Goal: Task Accomplishment & Management: Complete application form

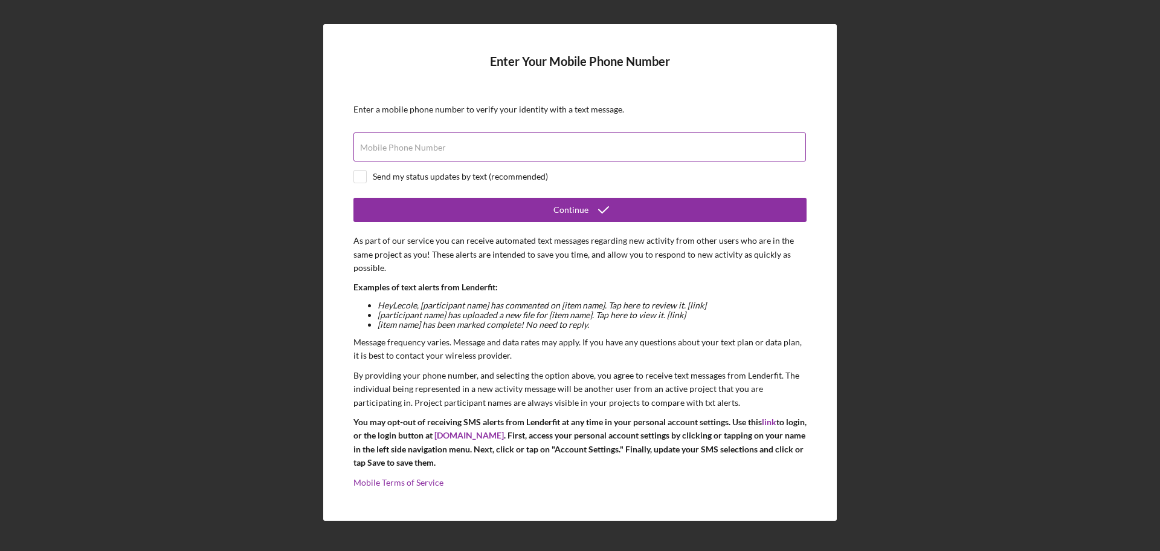
click at [388, 155] on input "Mobile Phone Number" at bounding box center [580, 146] width 453 height 29
type input "[PHONE_NUMBER]"
click at [361, 175] on input "checkbox" at bounding box center [360, 176] width 12 height 12
checkbox input "true"
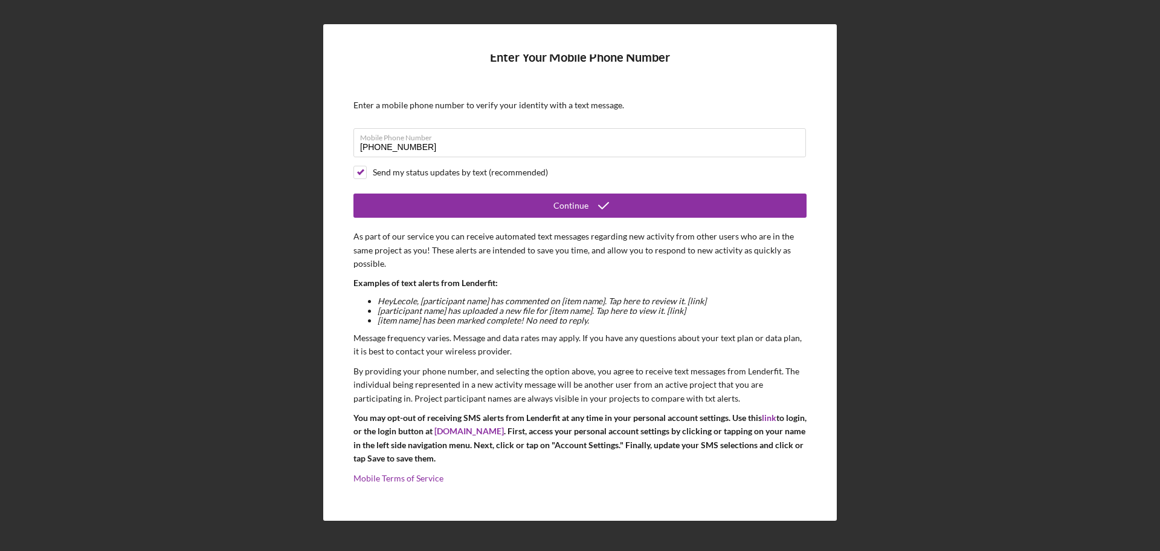
scroll to position [5, 0]
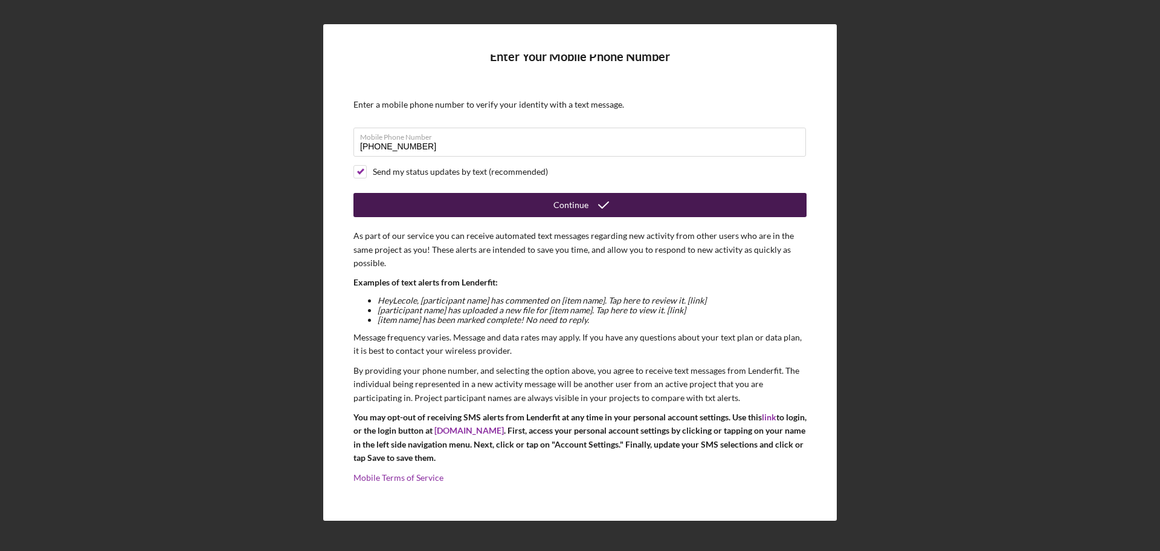
click at [549, 204] on button "Continue" at bounding box center [580, 205] width 453 height 24
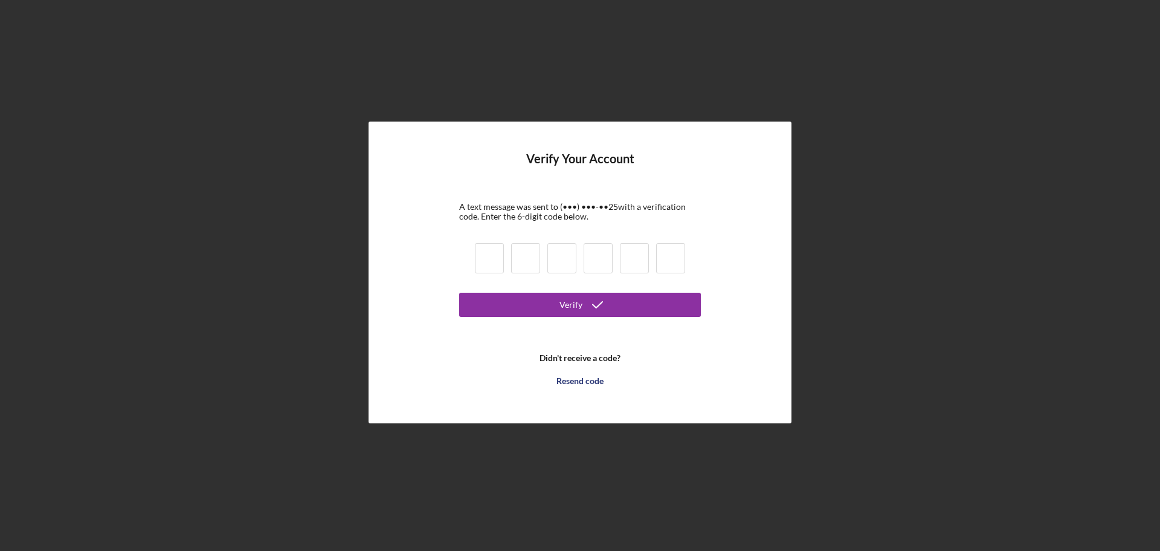
click at [487, 254] on input at bounding box center [489, 258] width 29 height 30
type input "5"
type input "9"
type input "0"
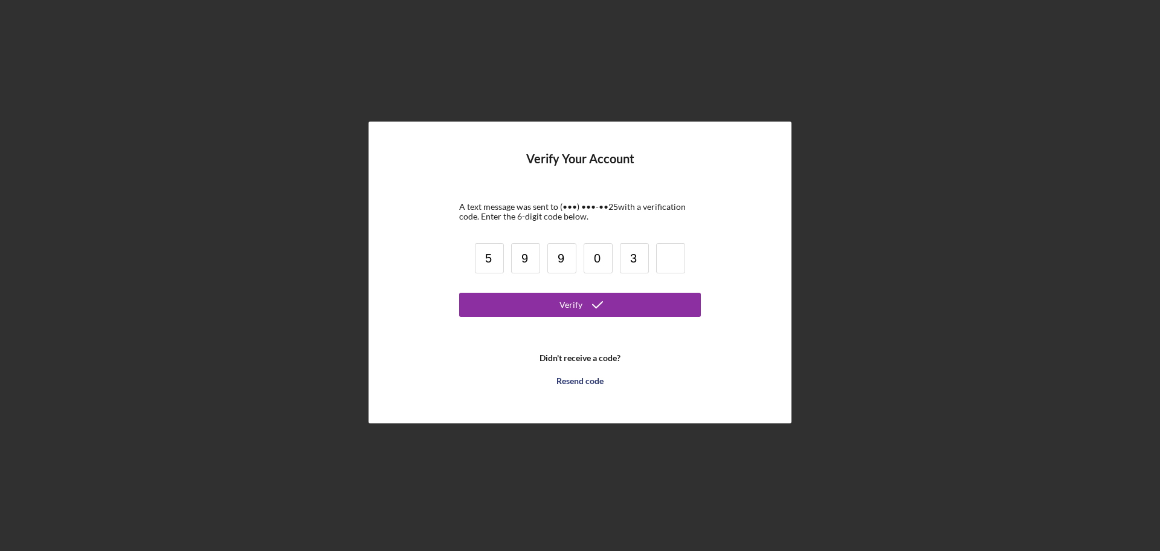
type input "3"
type input "4"
click at [592, 301] on icon "submit" at bounding box center [598, 305] width 30 height 30
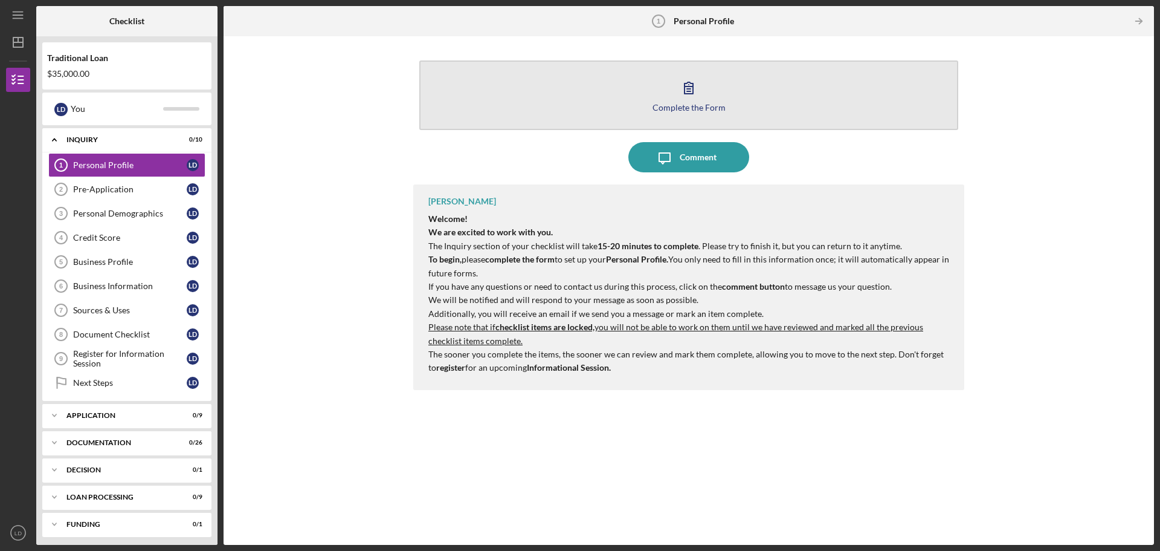
click at [681, 110] on div "Complete the Form" at bounding box center [689, 107] width 73 height 9
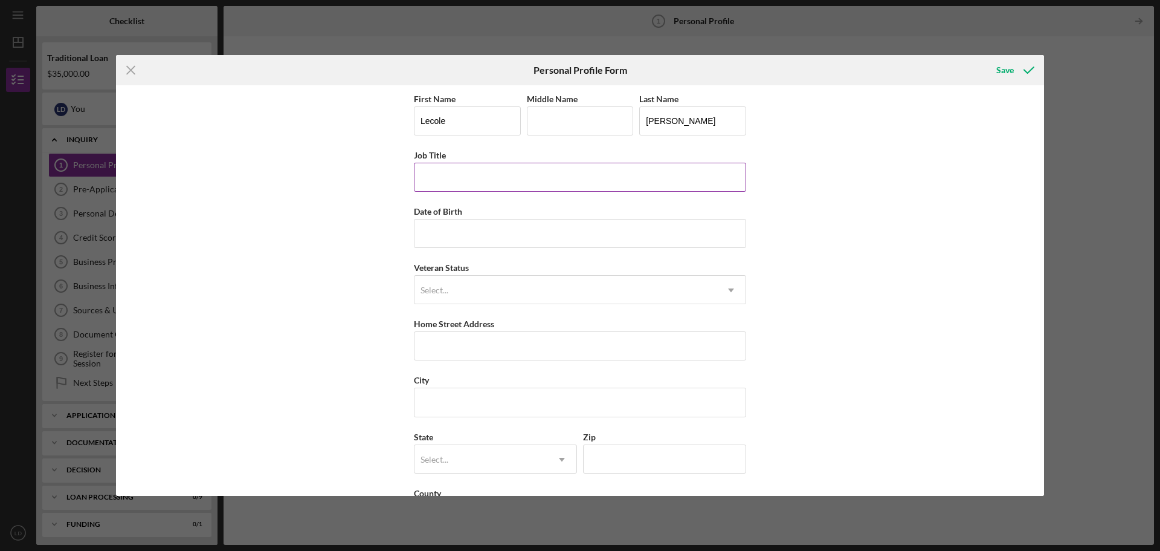
click at [453, 183] on input "Job Title" at bounding box center [580, 177] width 332 height 29
type input "Owner"
click at [461, 238] on input "Date of Birth" at bounding box center [580, 233] width 332 height 29
type input "[DATE]"
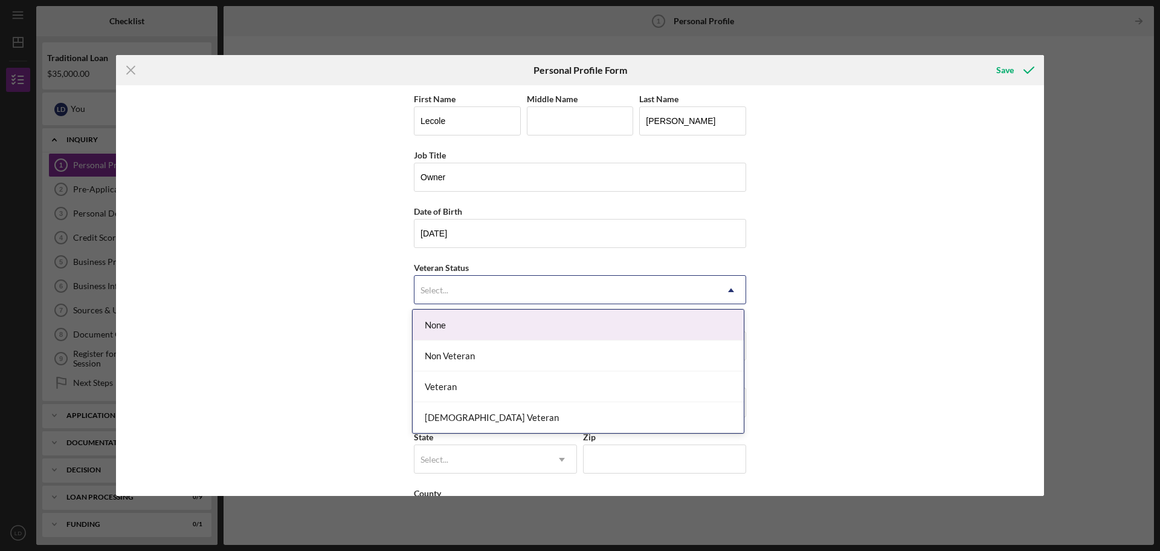
click at [731, 286] on icon "Icon/Dropdown Arrow" at bounding box center [731, 290] width 29 height 29
click at [681, 325] on div "None" at bounding box center [578, 324] width 331 height 31
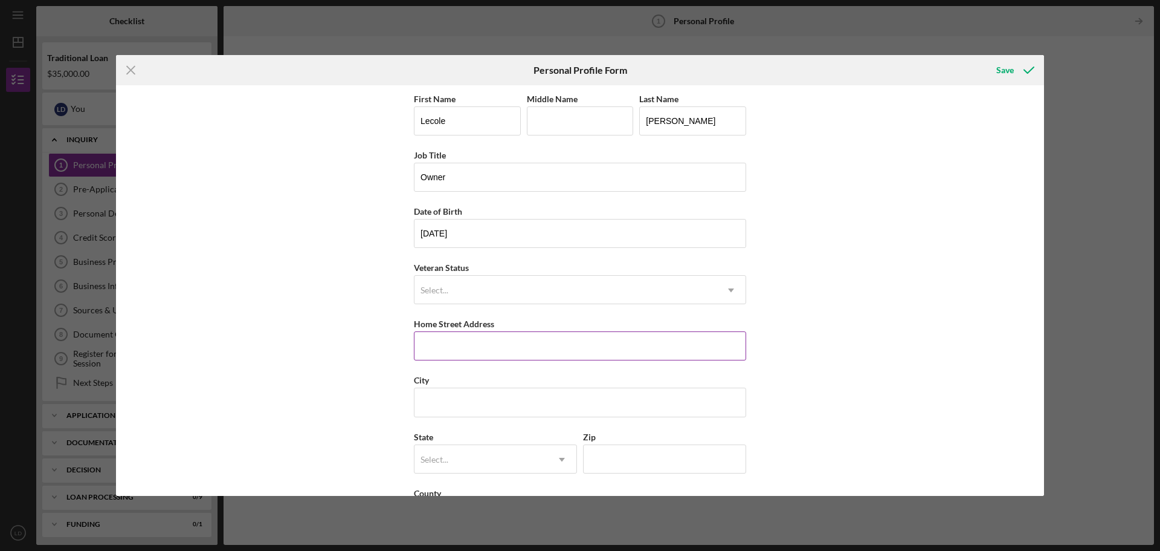
click at [523, 347] on input "Home Street Address" at bounding box center [580, 345] width 332 height 29
type input "[STREET_ADDRESS]"
type input "Columbus"
type input "o"
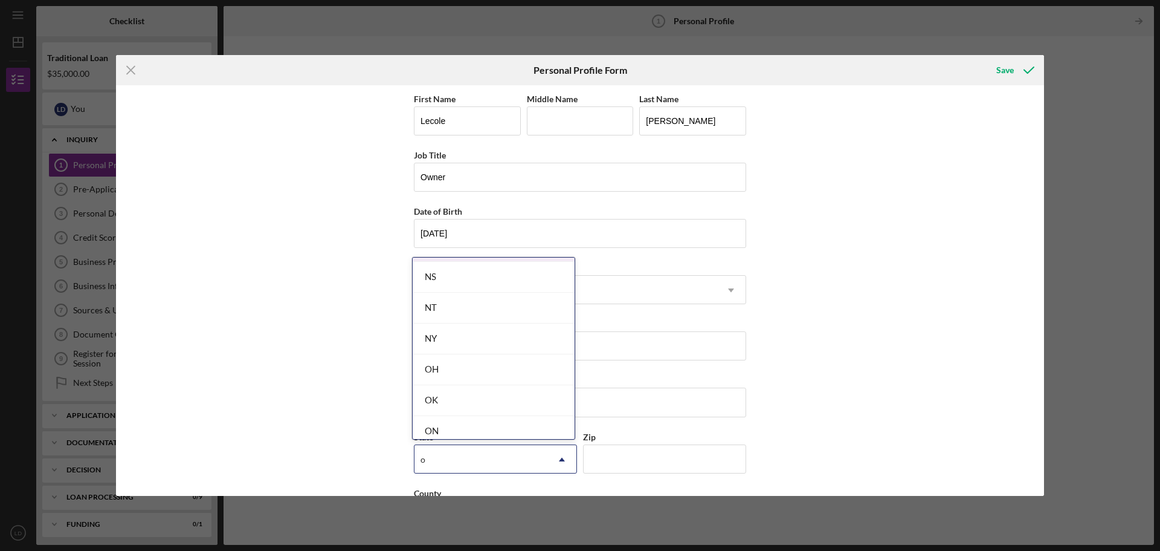
scroll to position [846, 0]
click at [529, 346] on div "OH" at bounding box center [494, 351] width 162 height 31
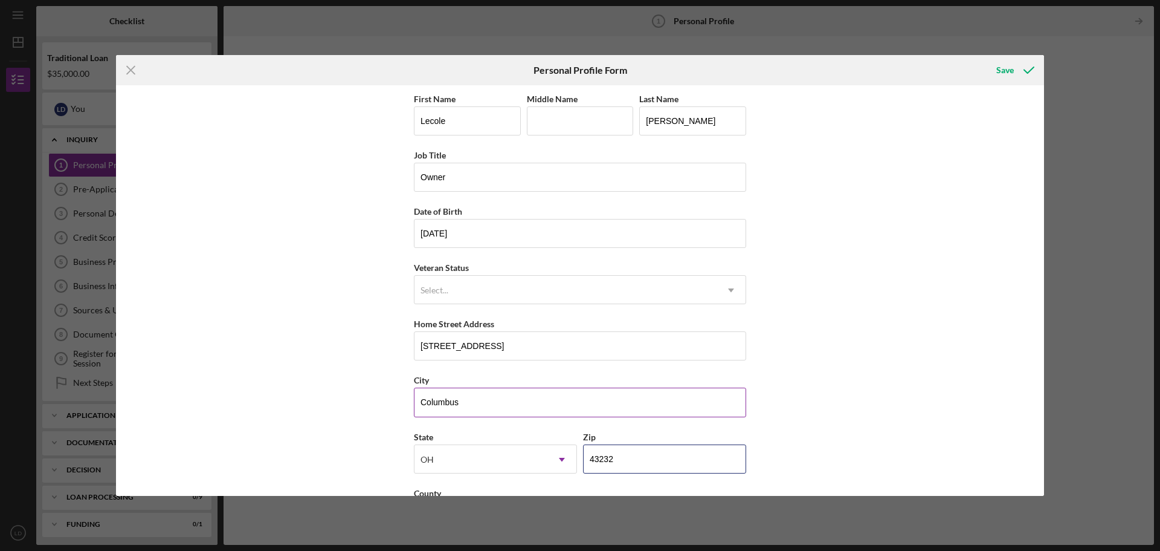
scroll to position [52, 0]
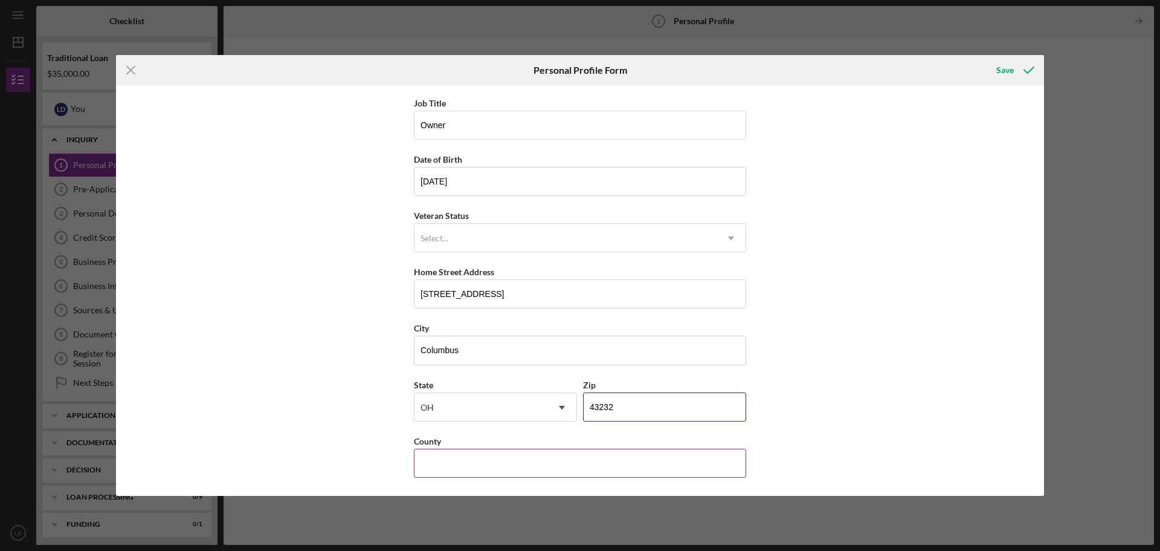
type input "43232"
click at [474, 462] on input "County" at bounding box center [580, 462] width 332 height 29
type input "Franklin"
click at [1005, 59] on div "Save" at bounding box center [1006, 70] width 18 height 24
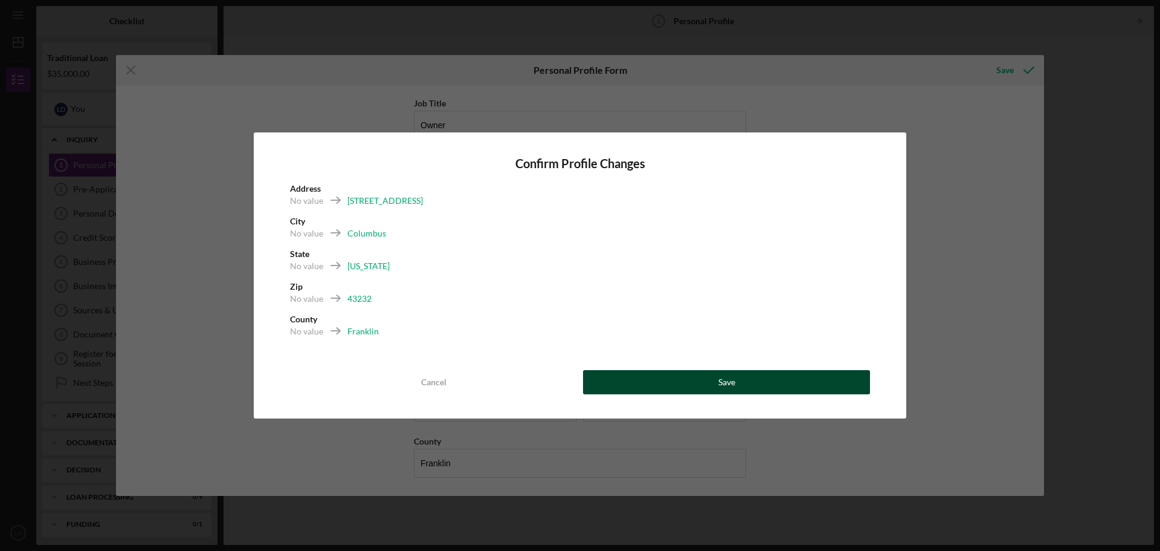
click at [766, 386] on button "Save" at bounding box center [726, 382] width 287 height 24
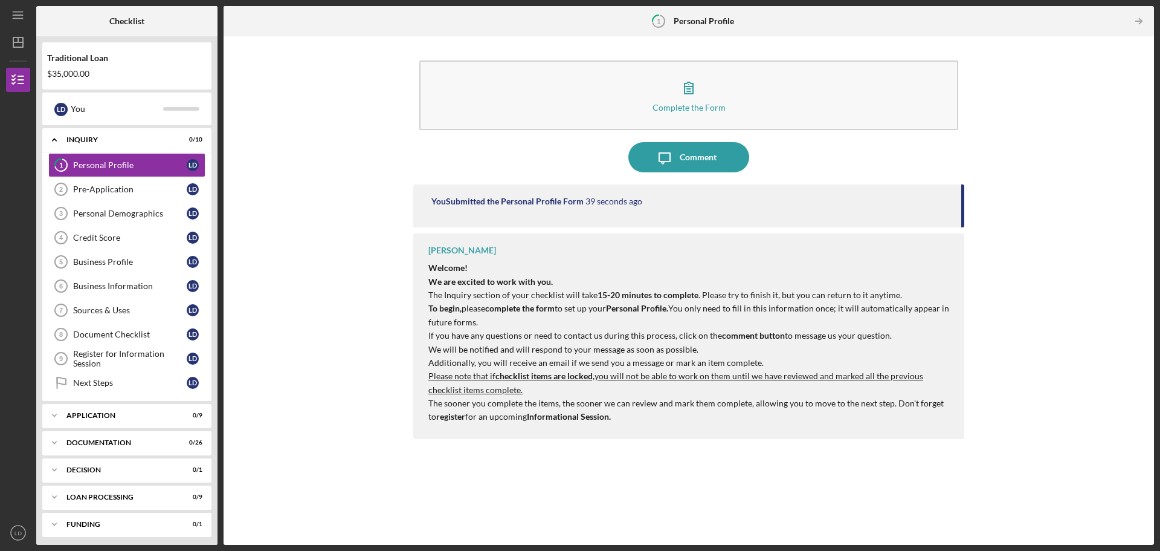
click at [716, 201] on div "You Submitted the Personal Profile Form 39 seconds ago" at bounding box center [691, 201] width 518 height 10
click at [1139, 20] on icon "Icon/Table Pagination Arrow" at bounding box center [1138, 21] width 27 height 27
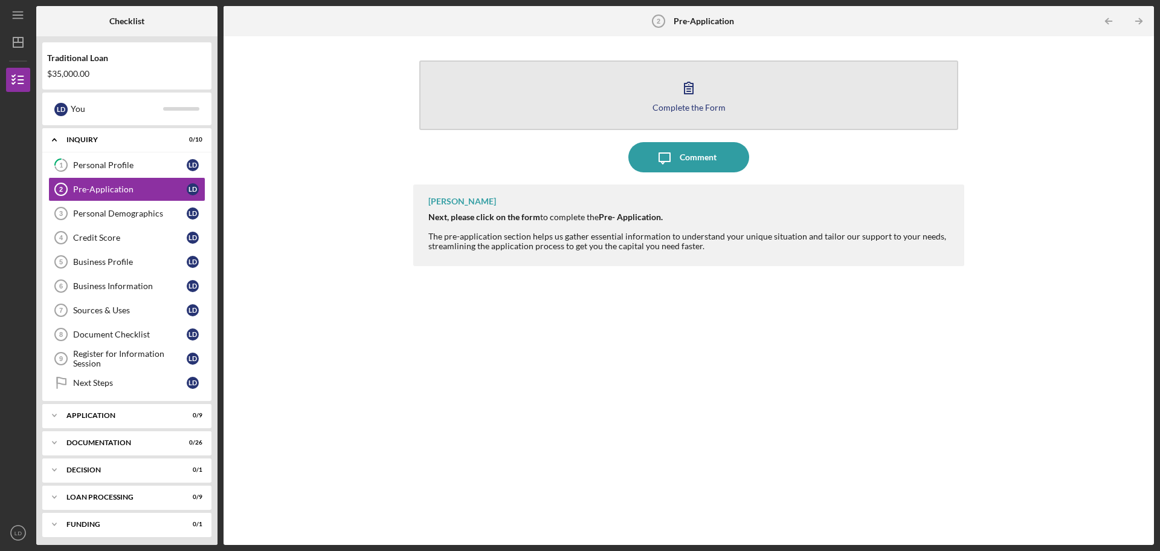
click at [682, 105] on div "Complete the Form" at bounding box center [689, 107] width 73 height 9
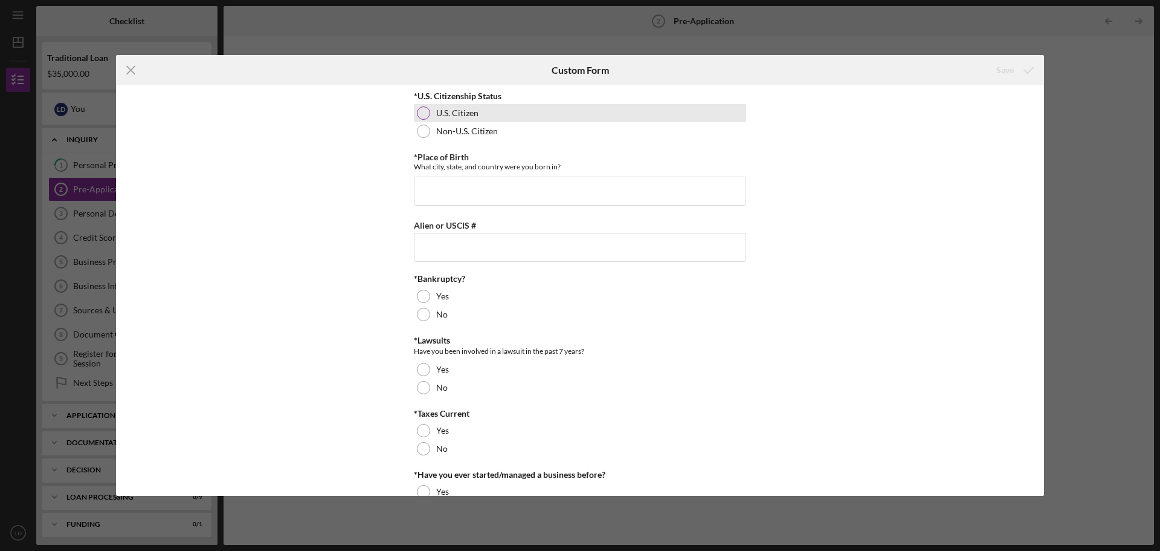
click at [424, 109] on div at bounding box center [423, 112] width 13 height 13
click at [439, 184] on input "*Place of Birth" at bounding box center [580, 190] width 332 height 29
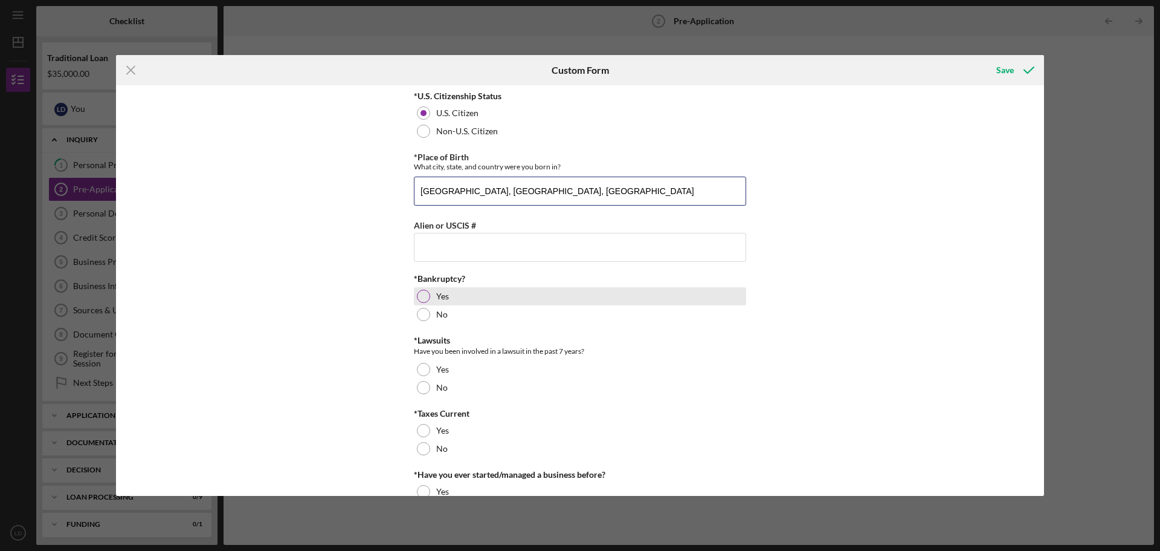
type input "[GEOGRAPHIC_DATA], [GEOGRAPHIC_DATA], [GEOGRAPHIC_DATA]"
click at [424, 299] on div at bounding box center [423, 296] width 13 height 13
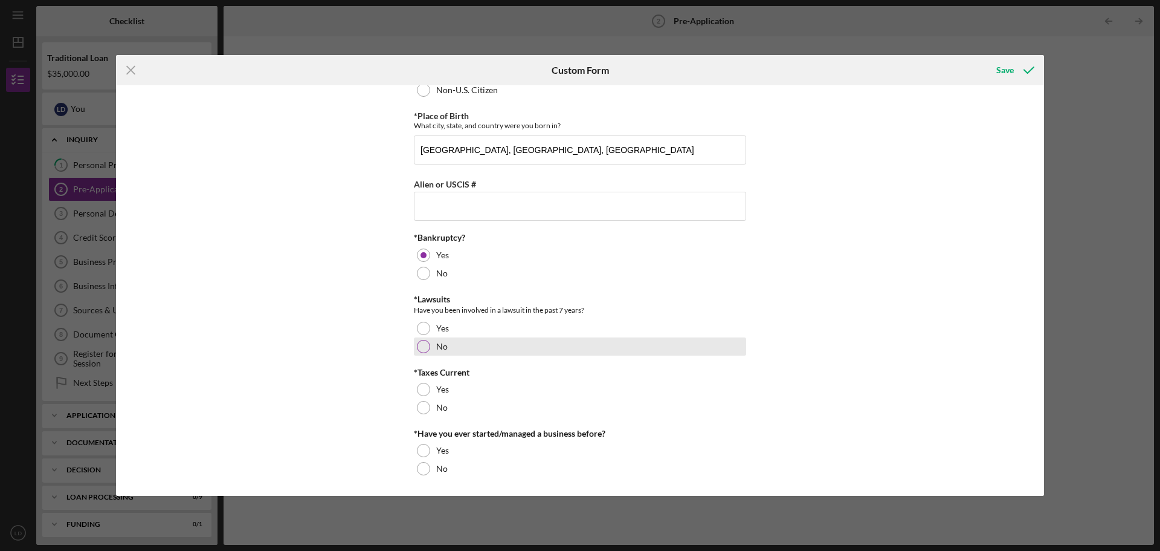
click at [420, 339] on div "No" at bounding box center [580, 346] width 332 height 18
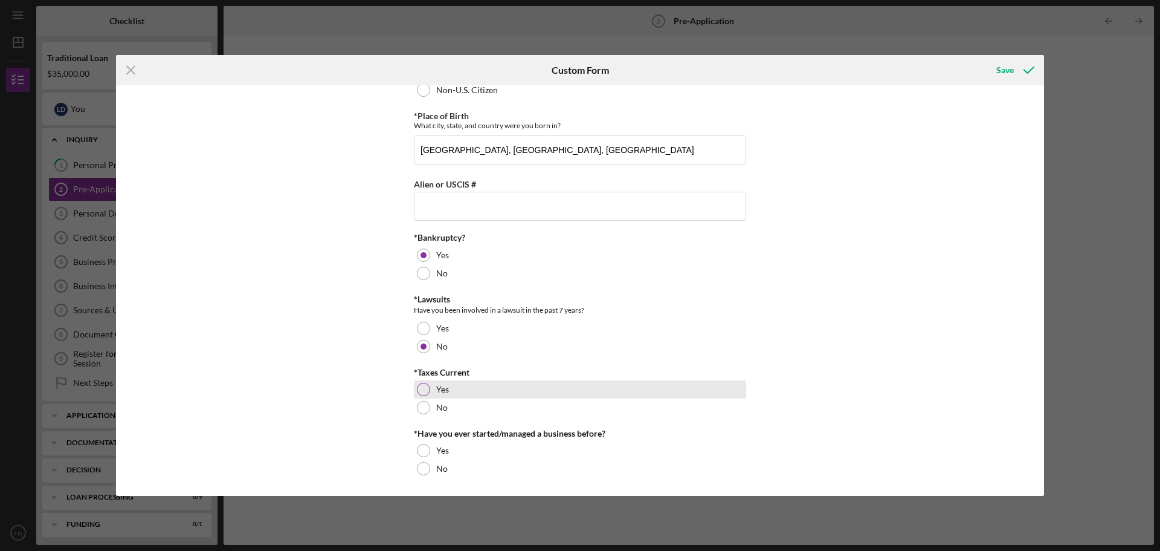
click at [427, 391] on div at bounding box center [423, 389] width 13 height 13
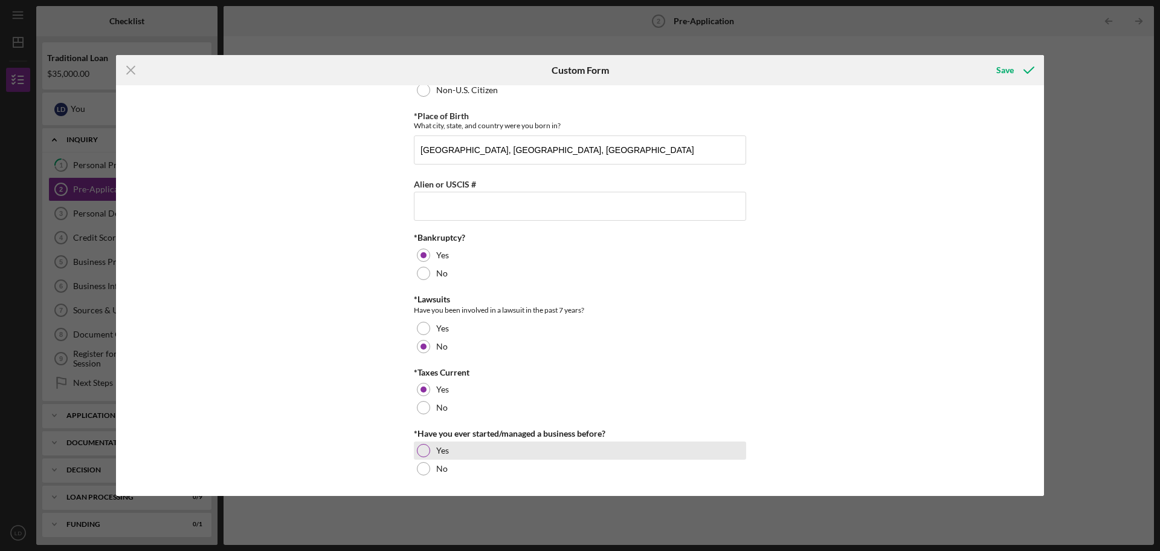
click at [426, 450] on div at bounding box center [423, 450] width 13 height 13
click at [1005, 70] on div "Save" at bounding box center [1006, 70] width 18 height 24
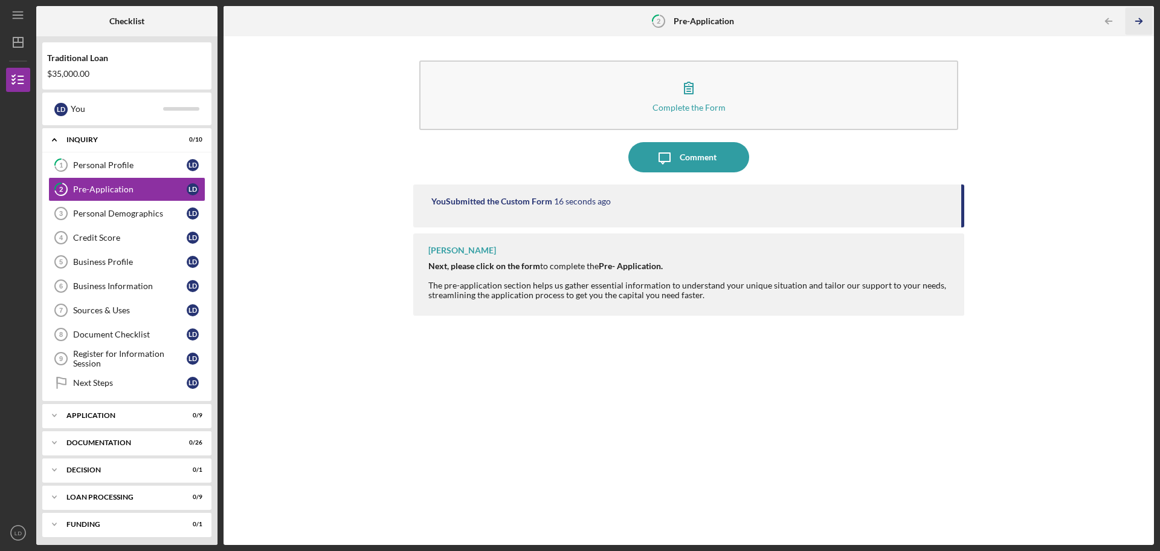
click at [1137, 16] on icon "Icon/Table Pagination Arrow" at bounding box center [1138, 21] width 27 height 27
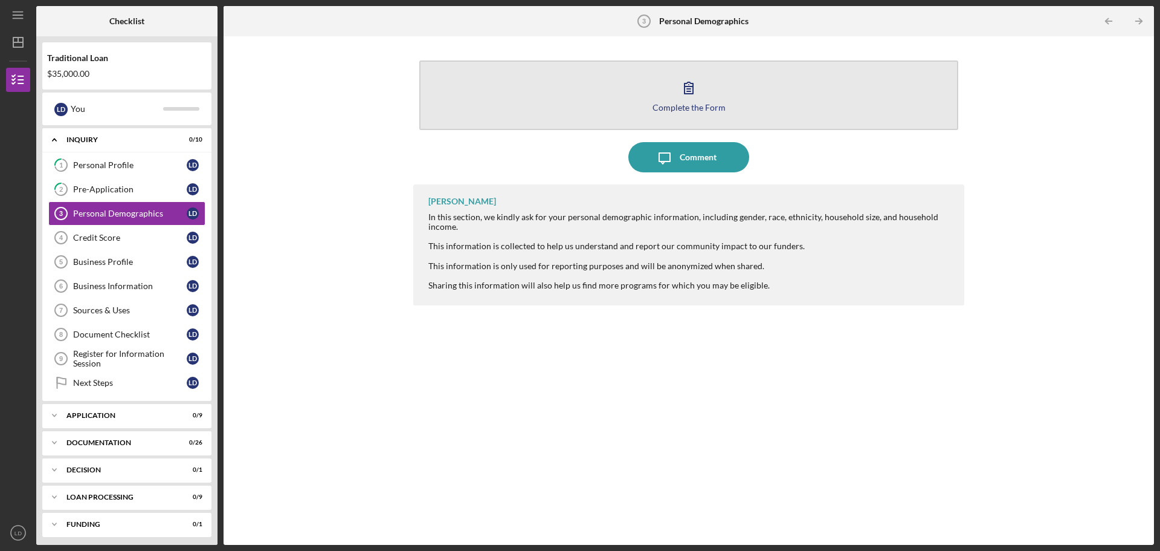
click at [696, 111] on div "Complete the Form" at bounding box center [689, 107] width 73 height 9
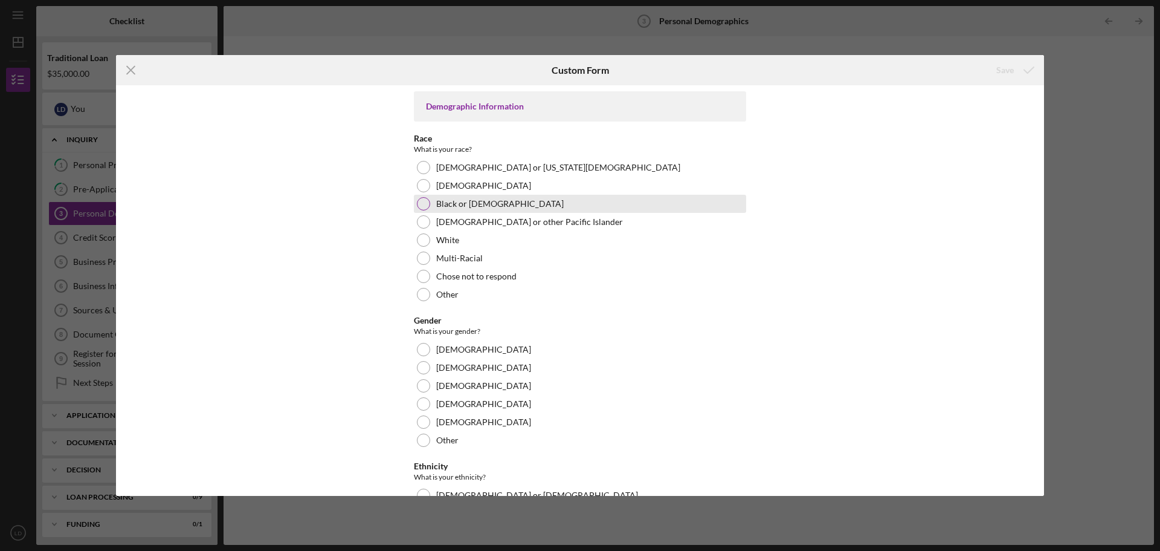
click at [430, 202] on div "Black or [DEMOGRAPHIC_DATA]" at bounding box center [580, 204] width 332 height 18
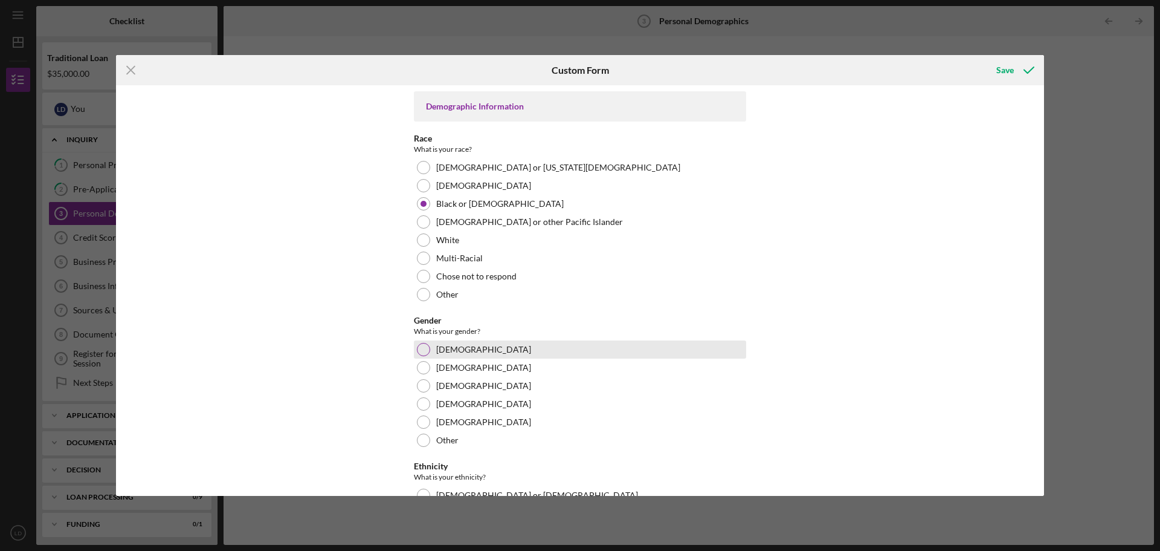
click at [426, 349] on div at bounding box center [423, 349] width 13 height 13
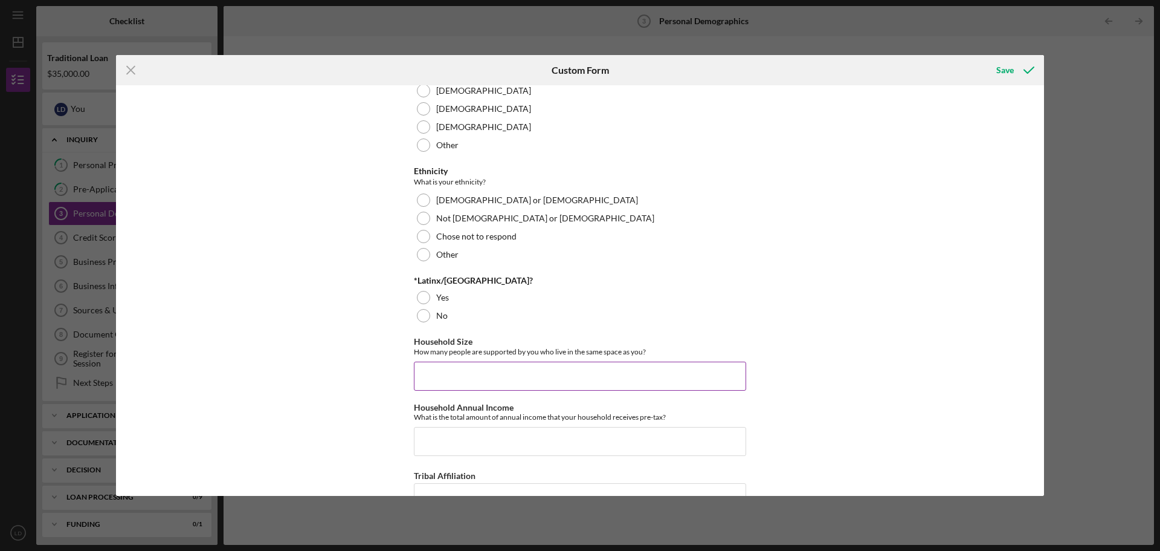
scroll to position [302, 0]
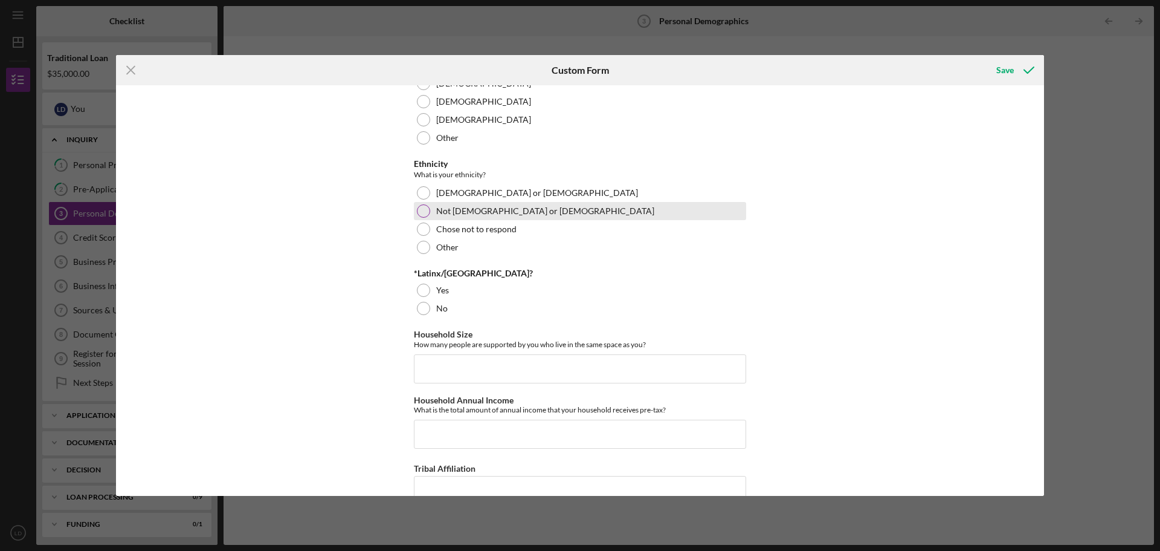
click at [420, 207] on div at bounding box center [423, 210] width 13 height 13
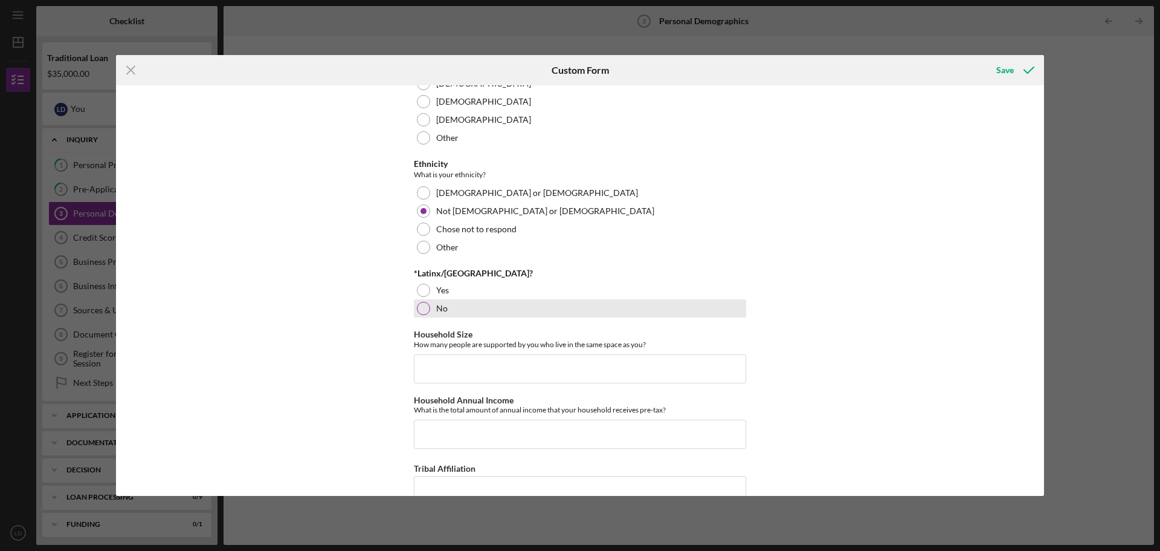
click at [429, 302] on div "No" at bounding box center [580, 308] width 332 height 18
click at [448, 370] on input "Household Size" at bounding box center [580, 368] width 332 height 29
type input "2"
click at [438, 427] on input "Household Annual Income" at bounding box center [580, 433] width 332 height 29
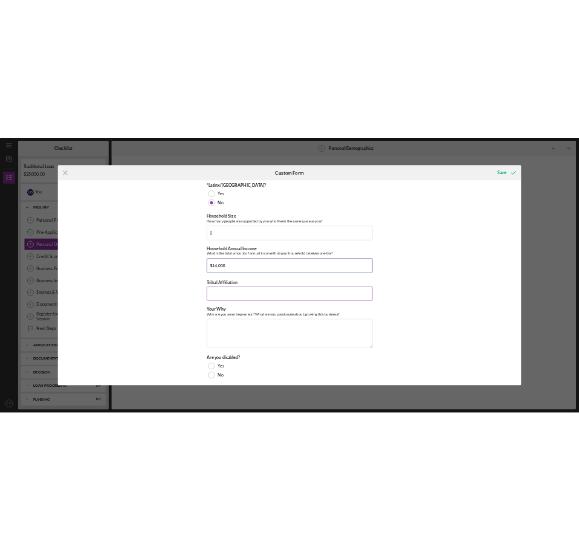
scroll to position [487, 0]
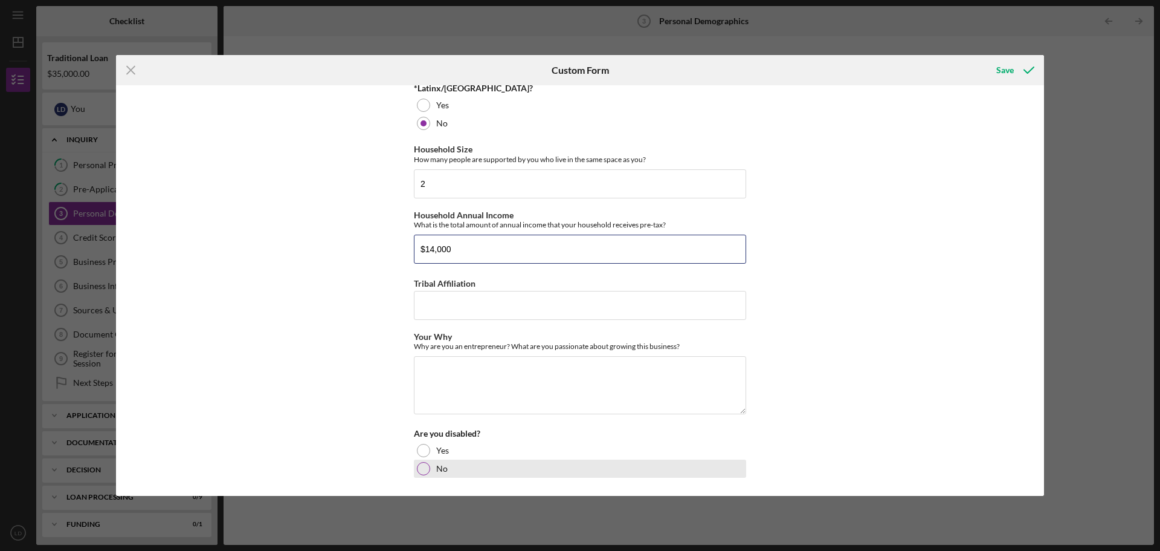
type input "$14,000"
click at [421, 473] on div at bounding box center [423, 468] width 13 height 13
click at [429, 377] on textarea "Your Why" at bounding box center [580, 385] width 332 height 58
click at [1099, 189] on div "Icon/Menu Close Custom Form Save Demographic Information Race What is your race…" at bounding box center [580, 275] width 1160 height 551
click at [474, 403] on textarea "Your Why" at bounding box center [580, 385] width 332 height 58
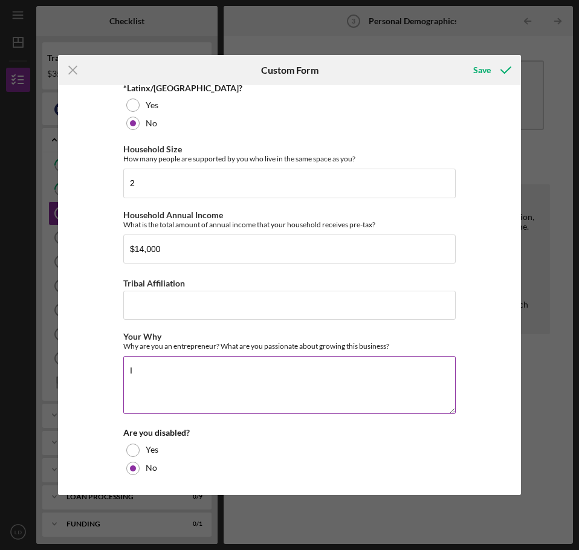
type textarea "I"
drag, startPoint x: 189, startPoint y: 370, endPoint x: 345, endPoint y: 372, distance: 156.6
click at [345, 372] on textarea "I was frustrated working for the State of [US_STATE]" at bounding box center [289, 385] width 332 height 58
click at [157, 380] on textarea "I was frustrated with my employer and the lack of management diversity, therefo…" at bounding box center [289, 385] width 332 height 58
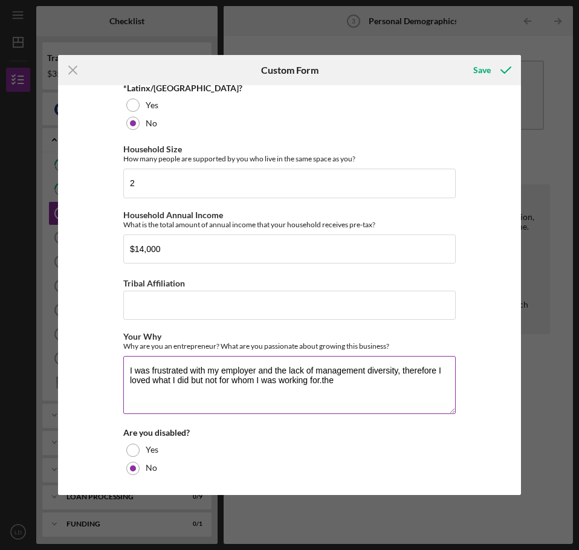
click at [433, 371] on textarea "I was frustrated with my employer and the lack of management diversity, therefo…" at bounding box center [289, 385] width 332 height 58
drag, startPoint x: 128, startPoint y: 386, endPoint x: 329, endPoint y: 384, distance: 201.3
click at [329, 384] on textarea "I was frustrated with my employer and the lack of management diversity, but I l…" at bounding box center [289, 385] width 332 height 58
click at [440, 370] on textarea "I was frustrated with my employer and the lack of management diversity, but I l…" at bounding box center [289, 385] width 332 height 58
click at [450, 372] on textarea "I was frustrated with my employer and the lack of management diversity, but I l…" at bounding box center [289, 385] width 332 height 58
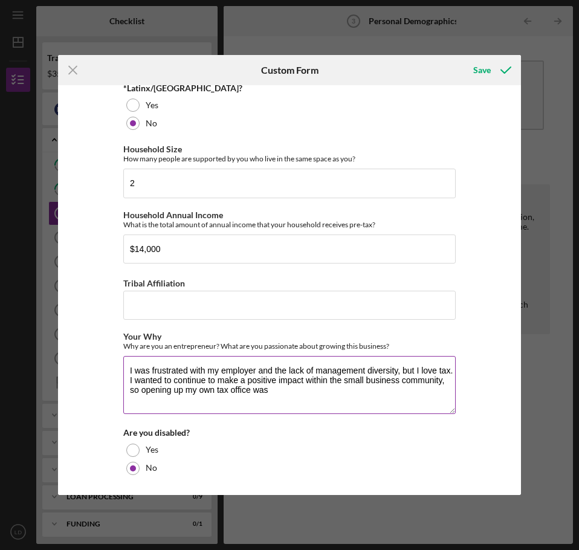
click at [443, 381] on textarea "I was frustrated with my employer and the lack of management diversity, but I l…" at bounding box center [289, 385] width 332 height 58
click at [267, 391] on textarea "I was frustrated with my employer and the lack of management diversity, but I l…" at bounding box center [289, 385] width 332 height 58
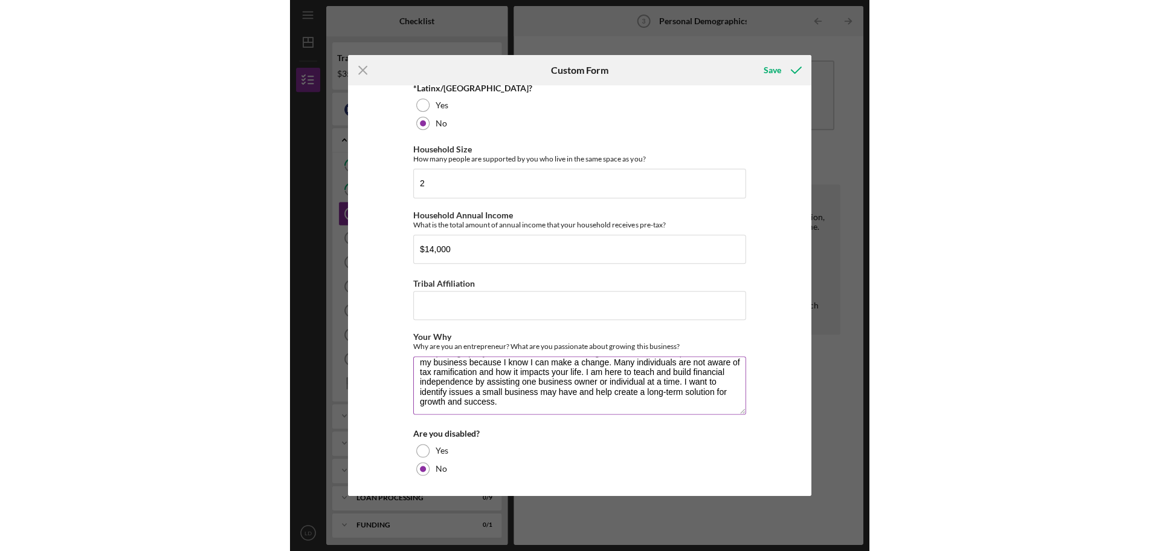
scroll to position [39, 0]
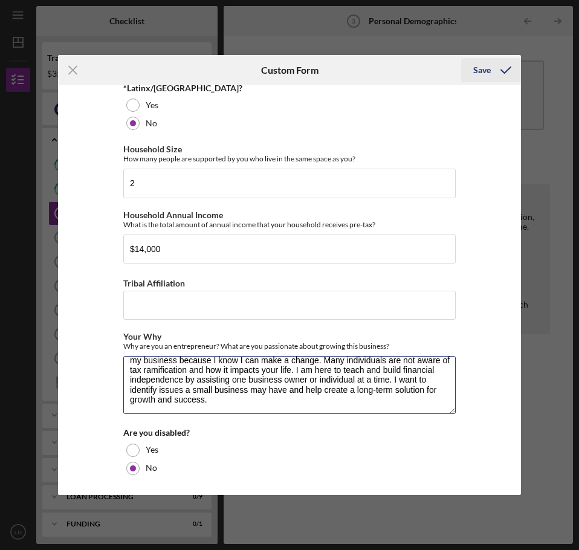
type textarea "I was frustrated with my employer and the lack of management diversity, but I l…"
click at [484, 70] on div "Save" at bounding box center [482, 70] width 18 height 24
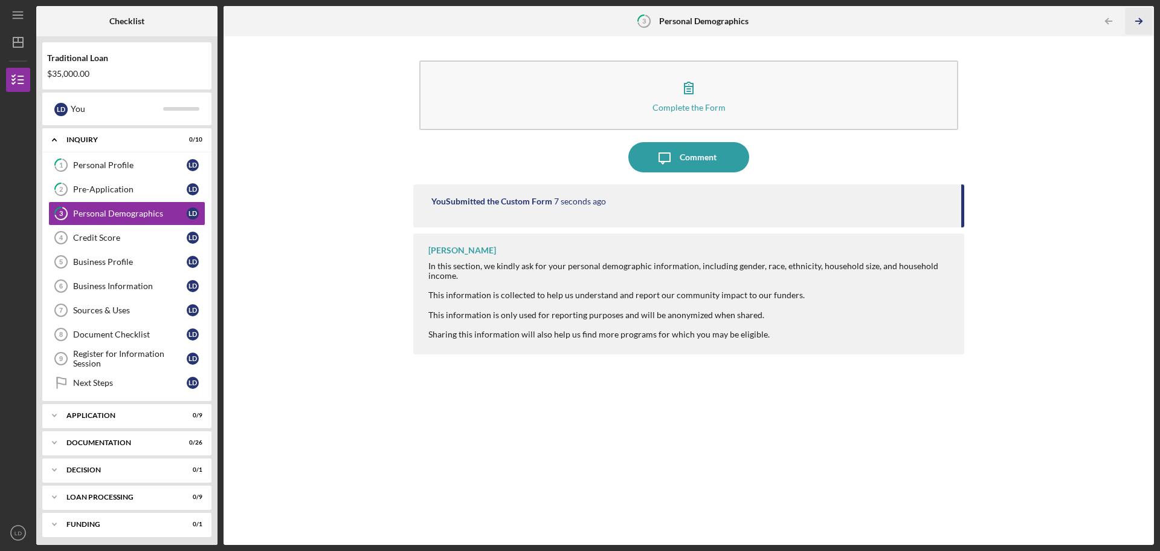
click at [1139, 19] on icon "Icon/Table Pagination Arrow" at bounding box center [1138, 21] width 27 height 27
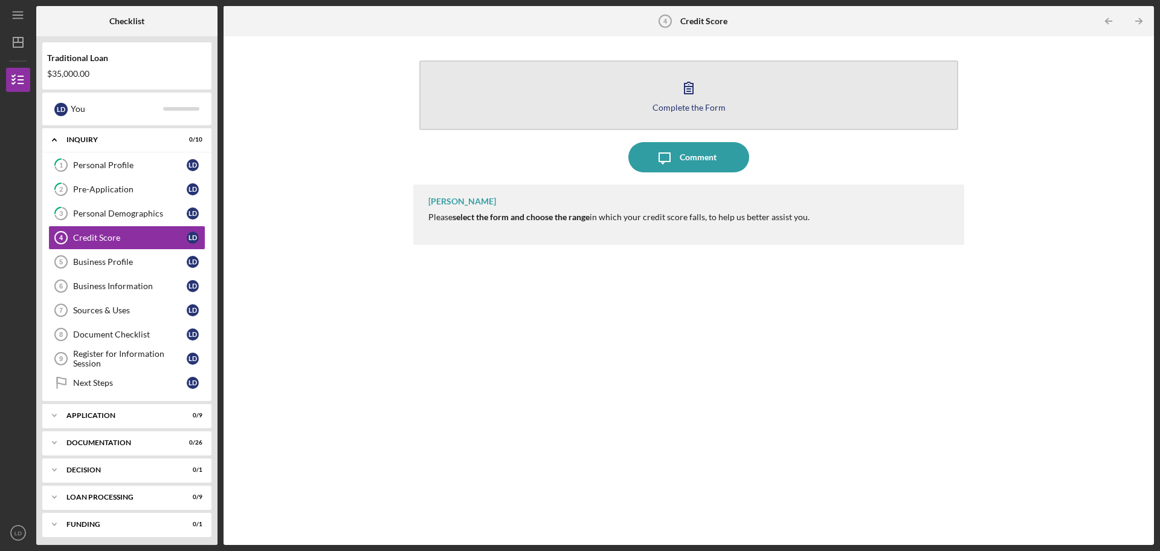
click at [700, 109] on div "Complete the Form" at bounding box center [689, 107] width 73 height 9
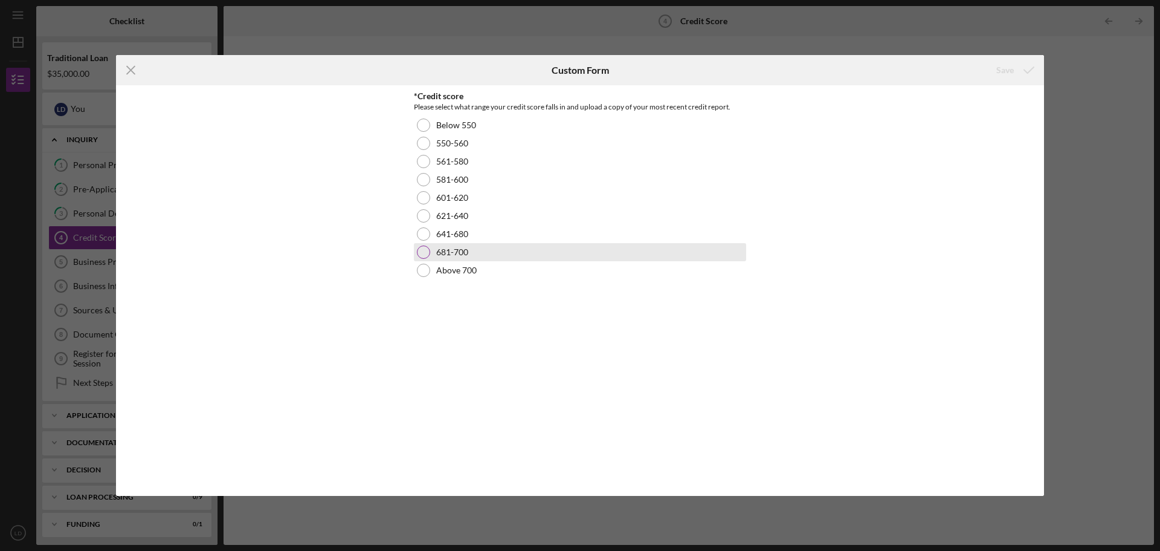
click at [426, 248] on div at bounding box center [423, 251] width 13 height 13
click at [1008, 68] on div "Save" at bounding box center [1006, 70] width 18 height 24
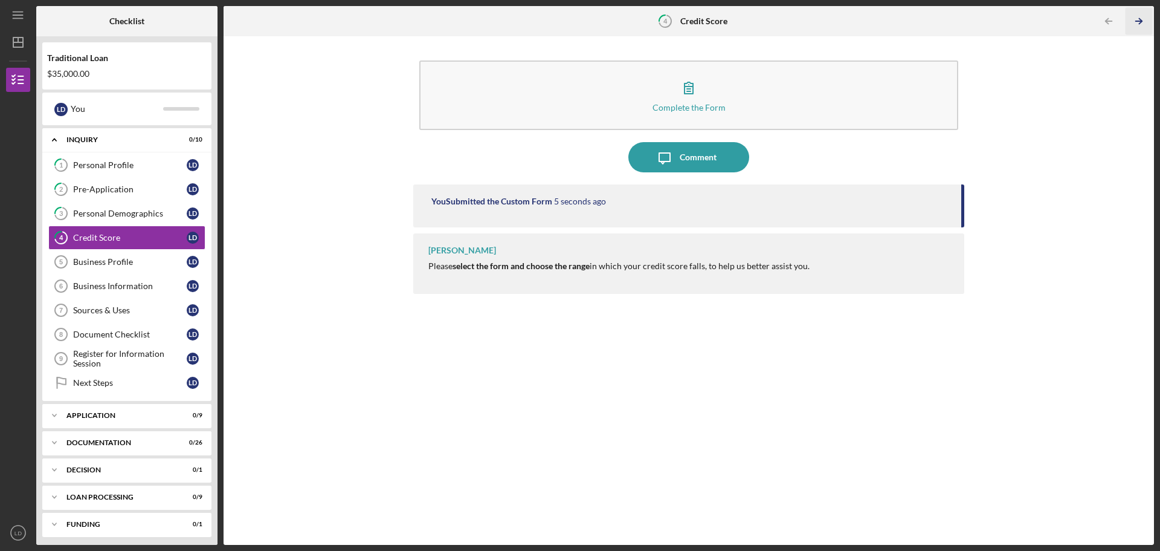
click at [1138, 20] on icon "Icon/Table Pagination Arrow" at bounding box center [1138, 21] width 27 height 27
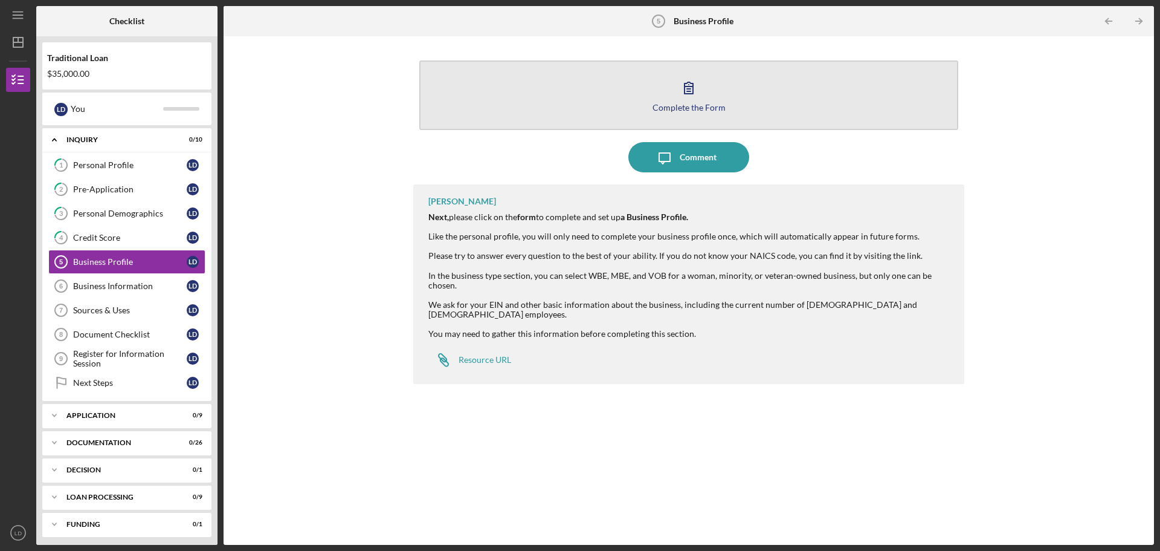
click at [694, 106] on div "Complete the Form" at bounding box center [689, 107] width 73 height 9
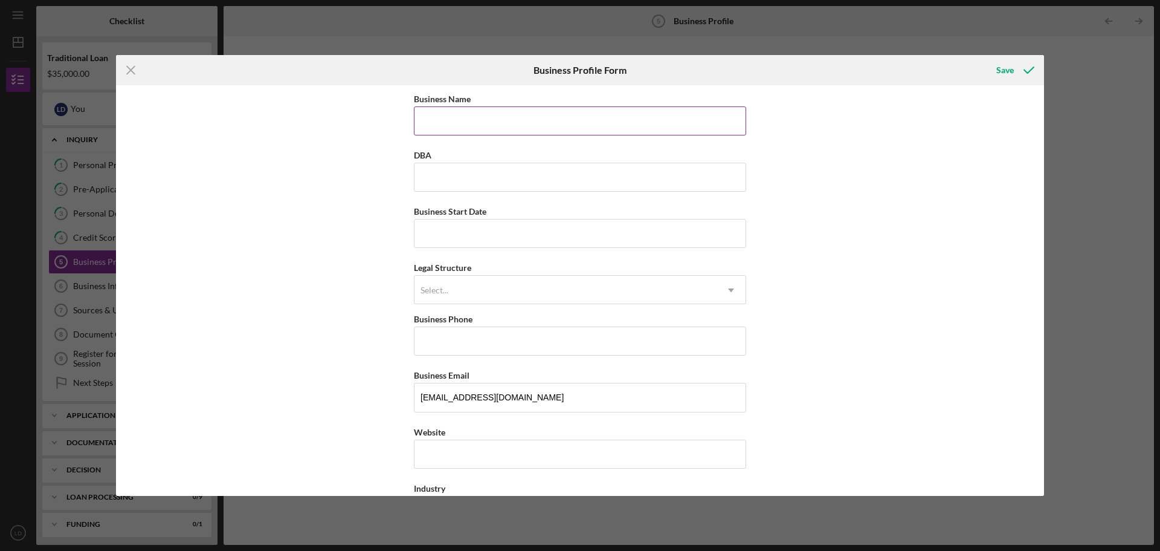
click at [455, 123] on input "Business Name" at bounding box center [580, 120] width 332 height 29
type input "D & D Tax Consulting Service LLC dba Liberty Tax Service"
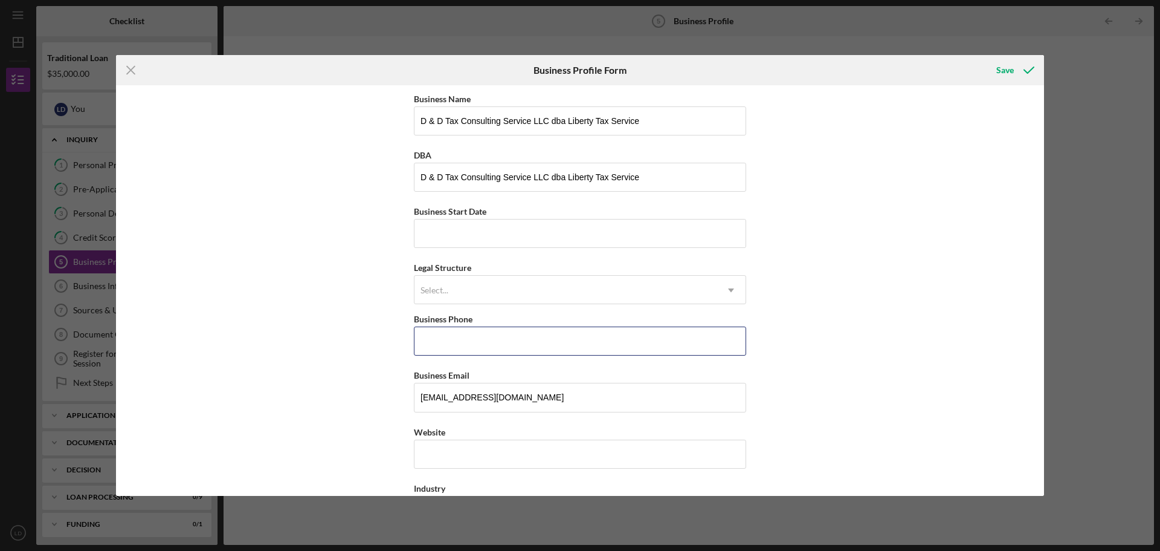
type input "[PHONE_NUMBER]"
type input "[GEOGRAPHIC_DATA][PERSON_NAME]"
type input "[GEOGRAPHIC_DATA]"
type input "OH"
type input "43068"
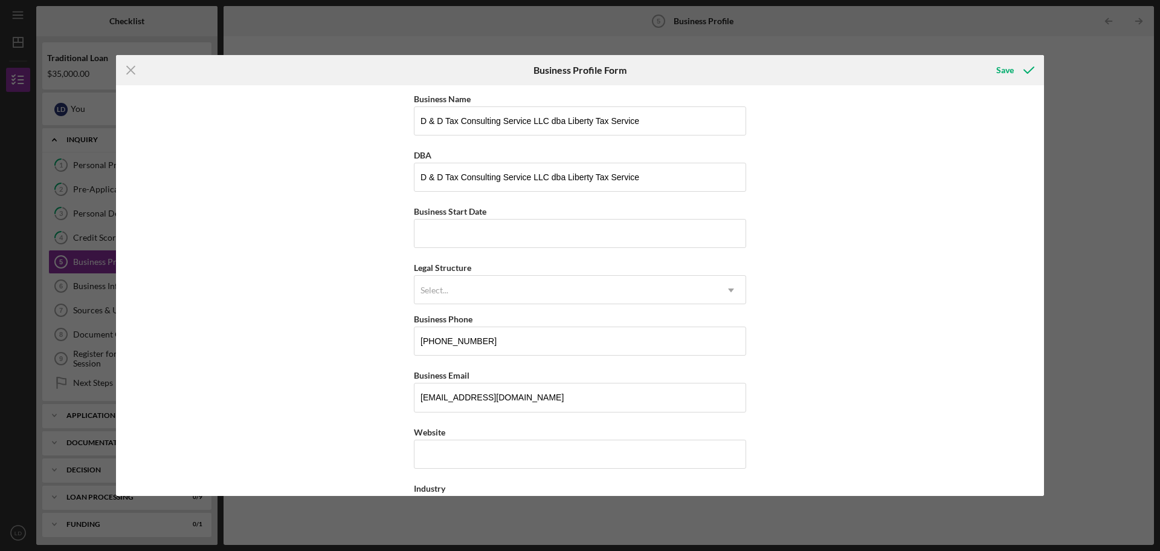
type input "OH"
click at [537, 246] on input "Business Start Date" at bounding box center [580, 233] width 332 height 29
click at [439, 298] on div "Select..." at bounding box center [566, 290] width 302 height 28
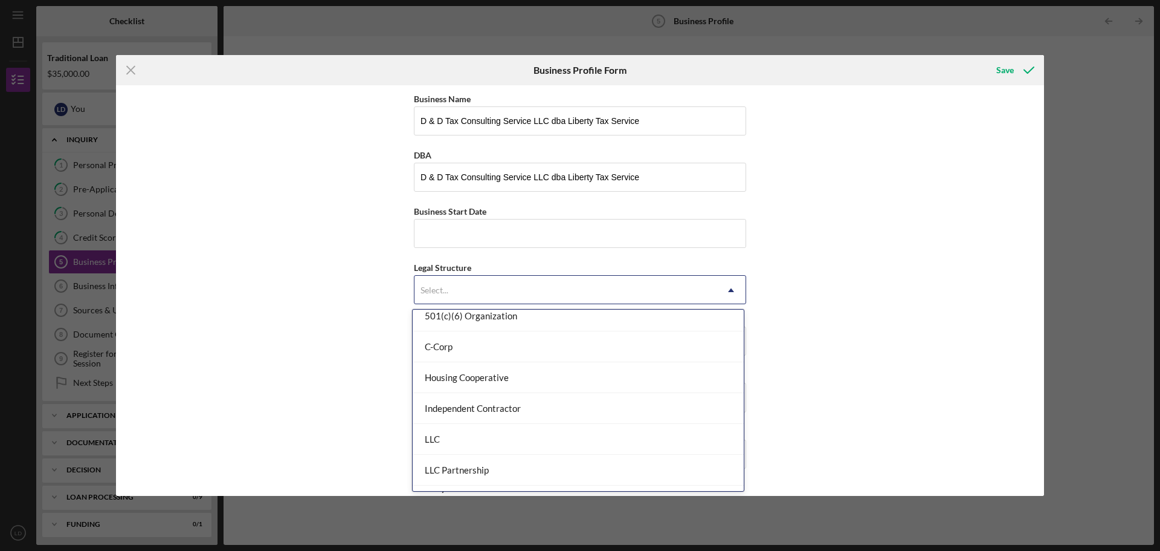
scroll to position [121, 0]
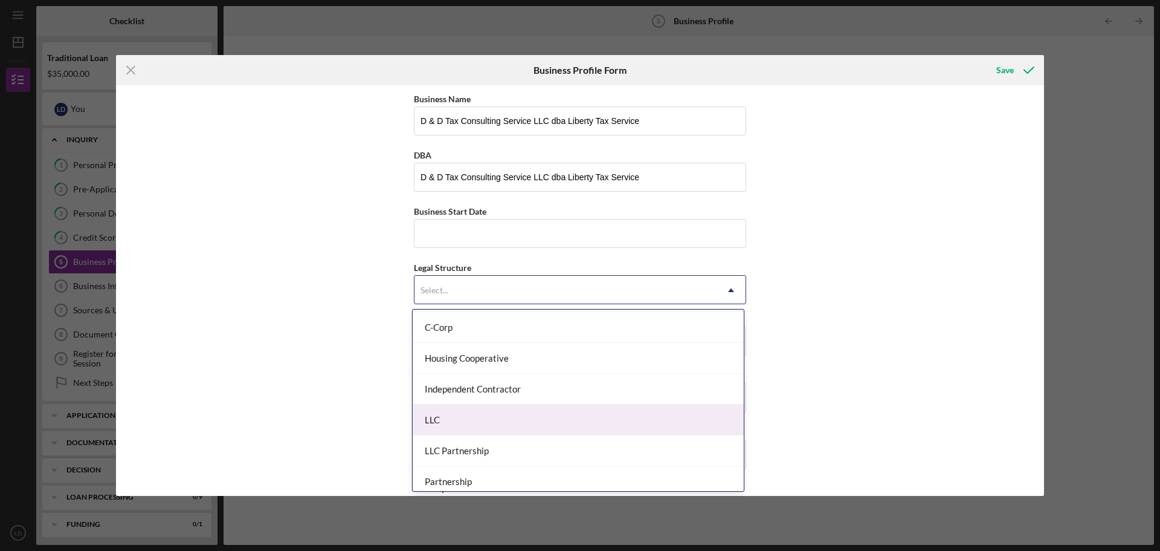
click at [473, 417] on div "LLC" at bounding box center [578, 419] width 331 height 31
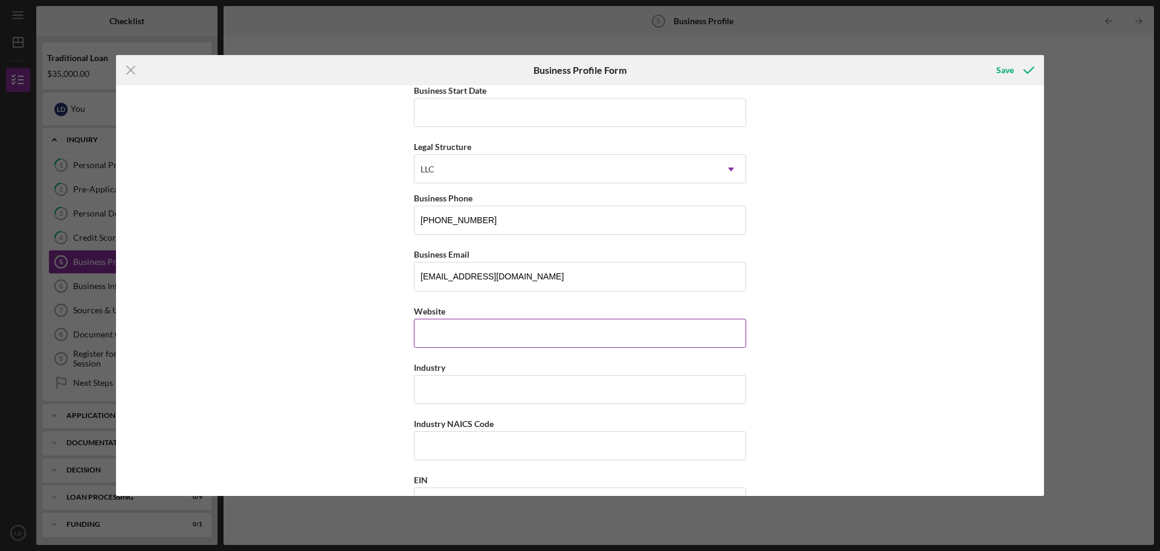
click at [423, 339] on input "Website" at bounding box center [580, 333] width 332 height 29
type input "[DOMAIN_NAME][URL]"
click at [438, 389] on input "Industry" at bounding box center [580, 389] width 332 height 29
type input "F"
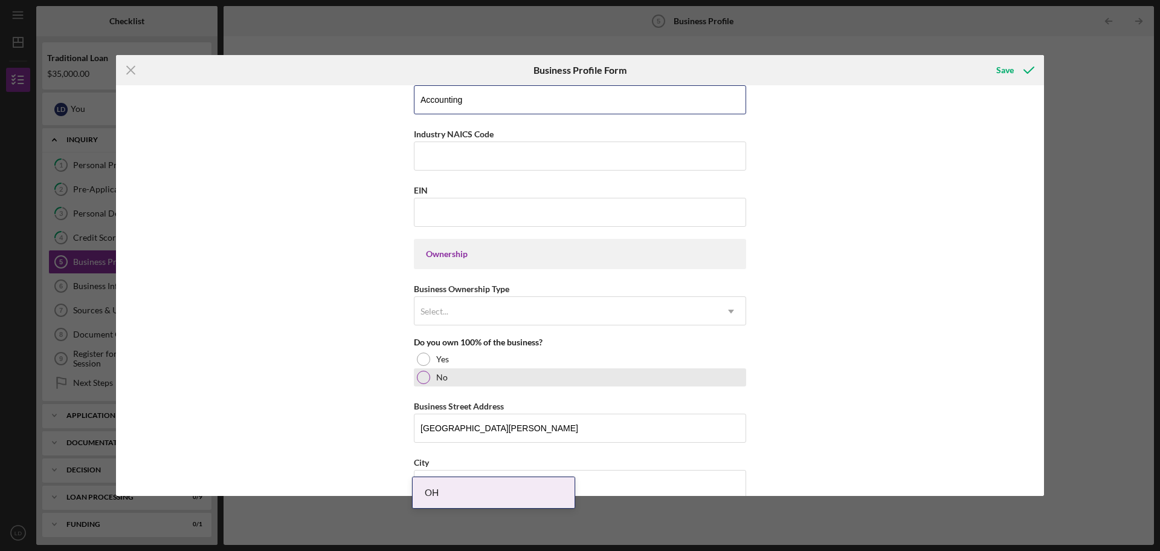
scroll to position [423, 0]
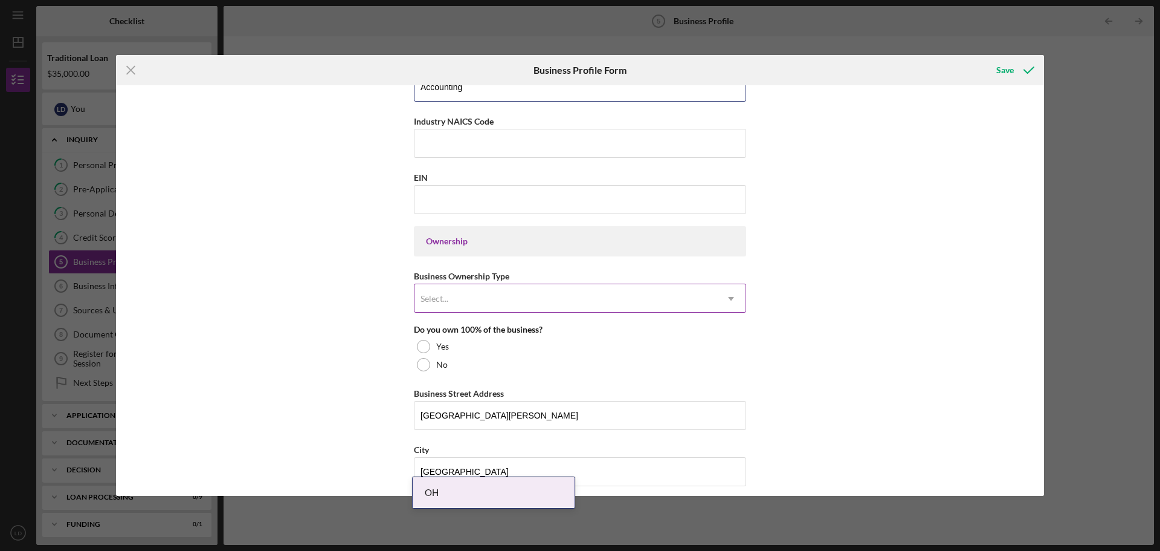
type input "Accounting"
click at [721, 299] on icon "Icon/Dropdown Arrow" at bounding box center [731, 298] width 29 height 29
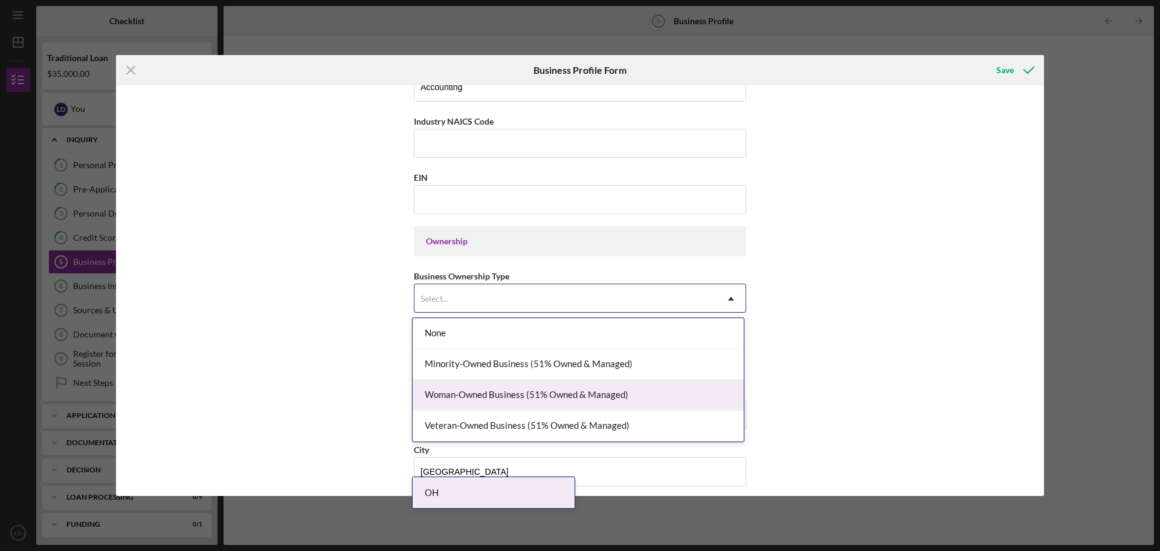
click at [635, 397] on div "Woman-Owned Business (51% Owned & Managed)" at bounding box center [578, 395] width 331 height 31
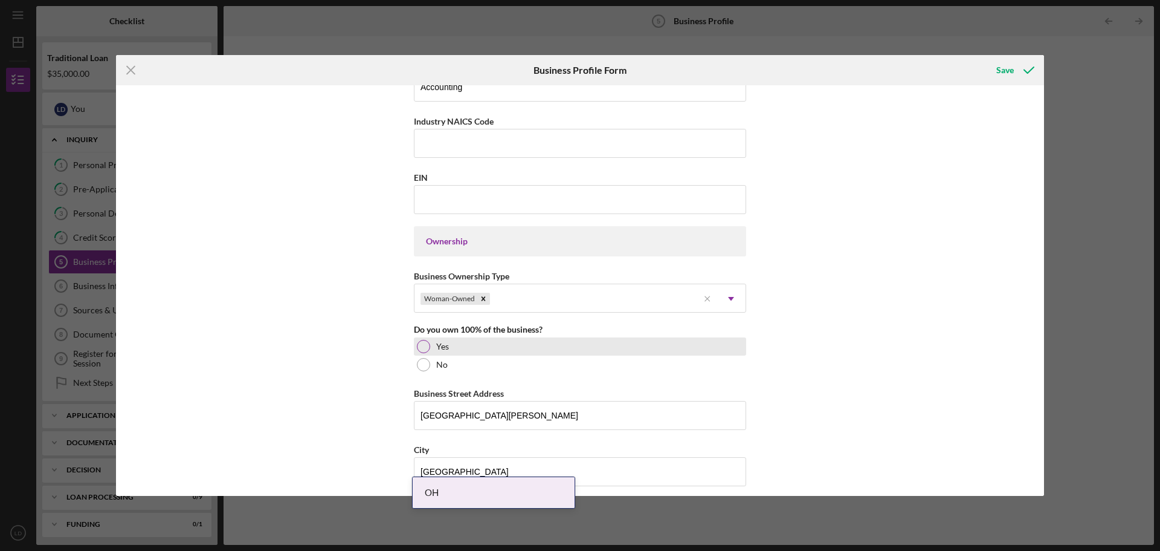
click at [421, 343] on div at bounding box center [423, 346] width 13 height 13
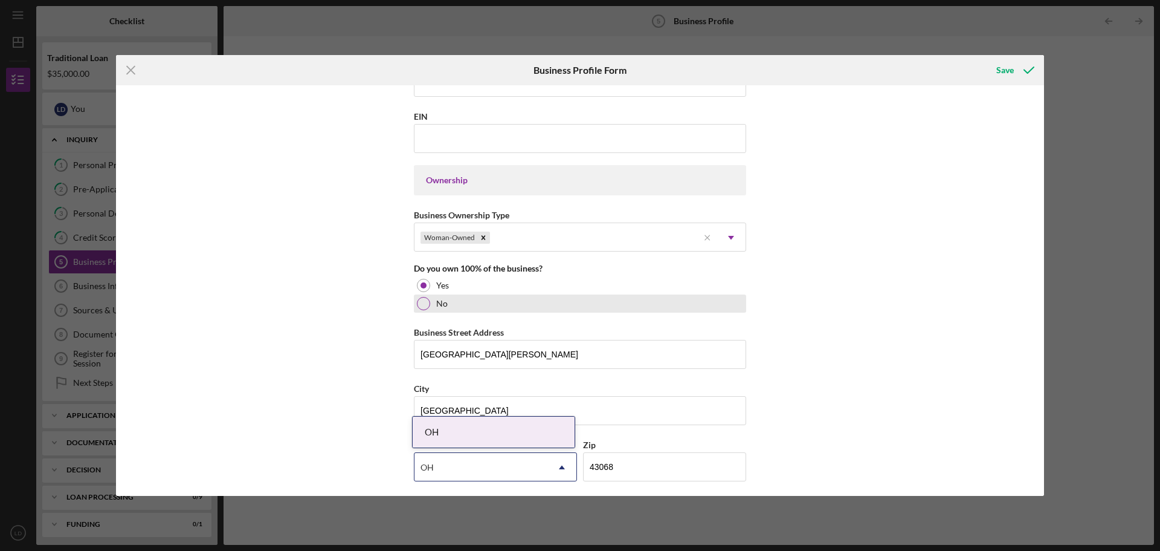
scroll to position [544, 0]
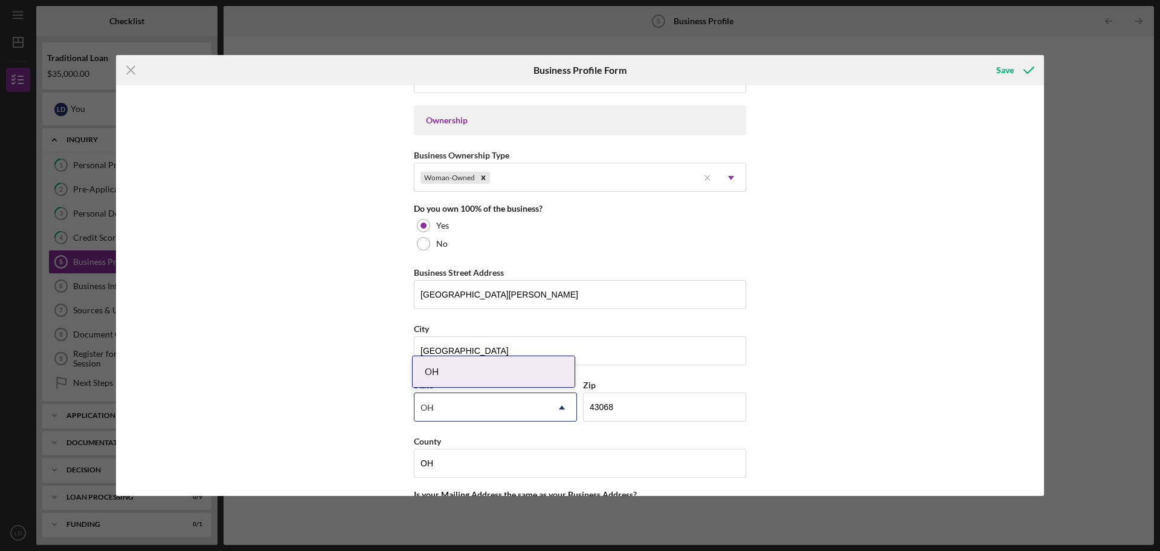
click at [894, 378] on div "Business Name D & D Tax Consulting Service LLC dba Liberty Tax Service DBA D & …" at bounding box center [580, 290] width 928 height 410
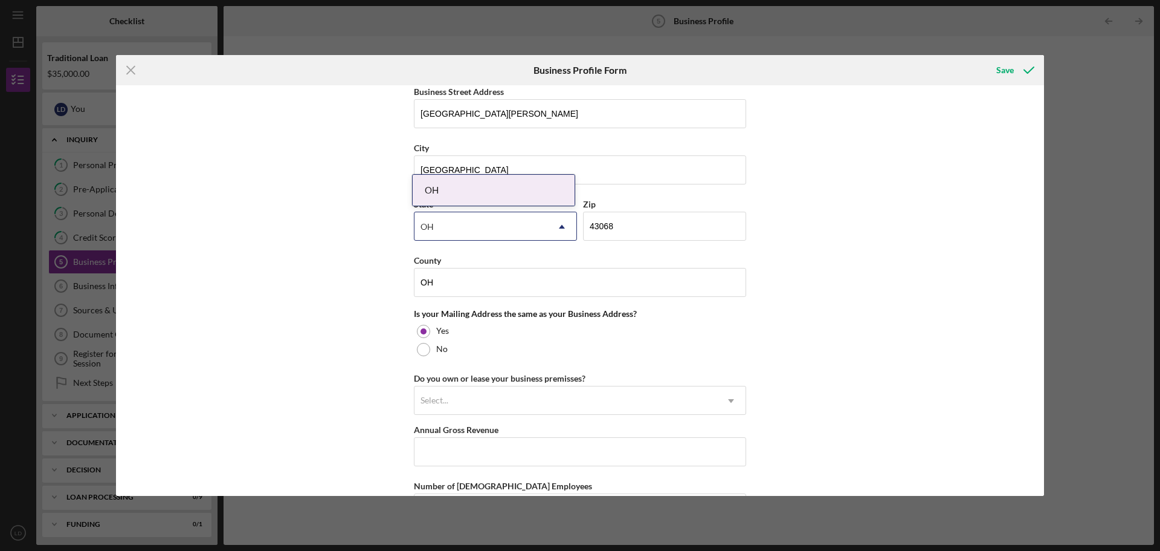
scroll to position [725, 0]
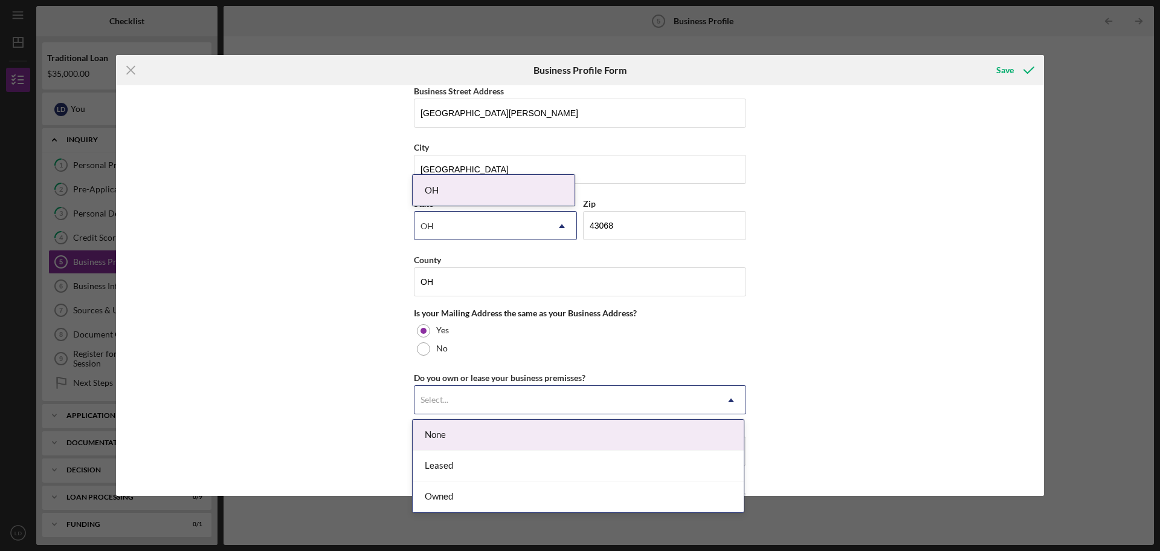
click at [737, 396] on icon "Icon/Dropdown Arrow" at bounding box center [731, 400] width 29 height 29
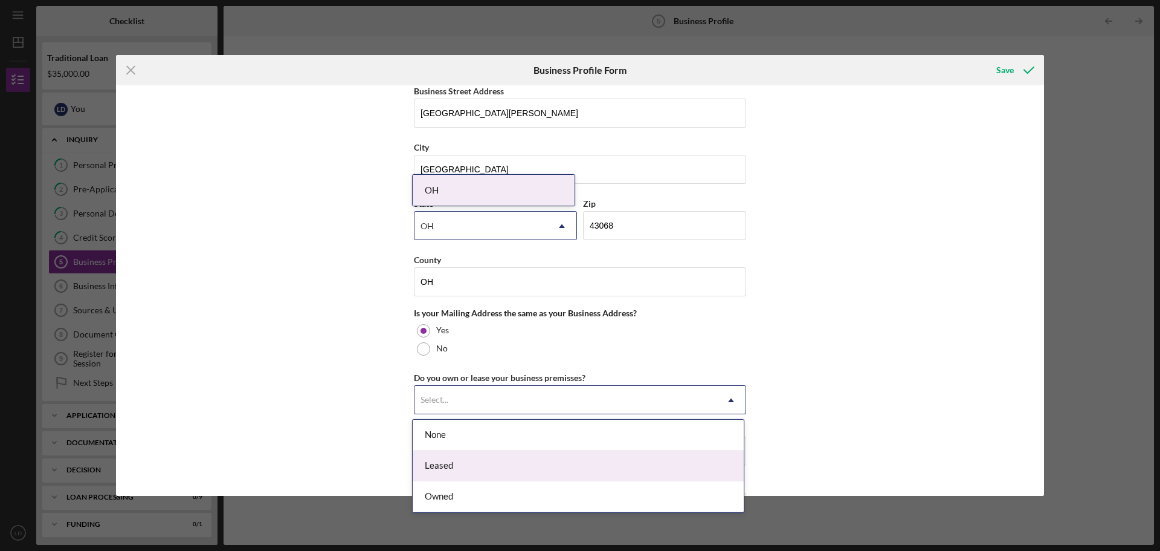
click at [606, 473] on div "Leased" at bounding box center [578, 465] width 331 height 31
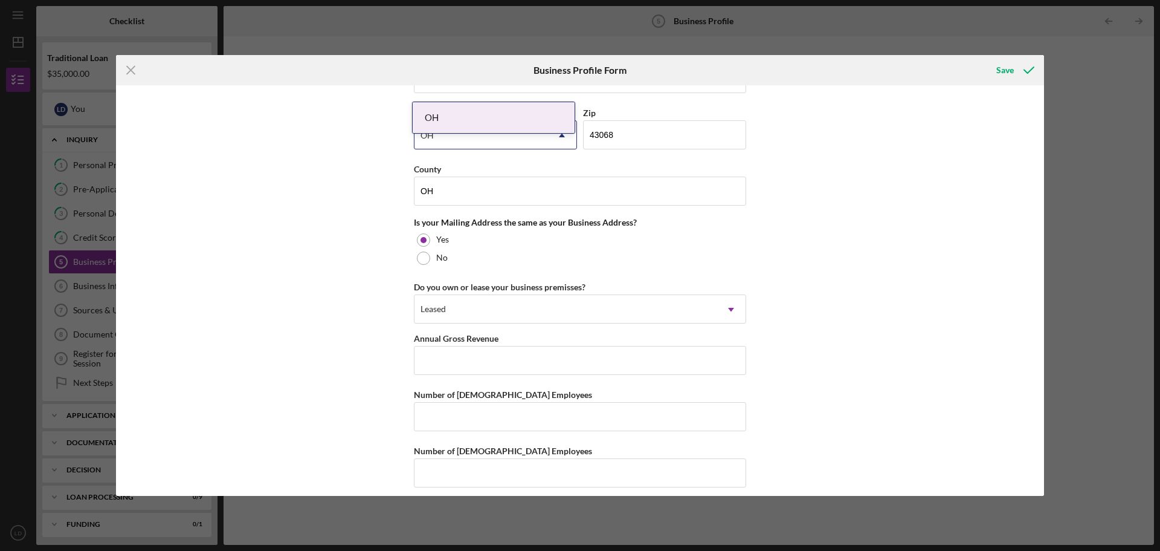
scroll to position [826, 0]
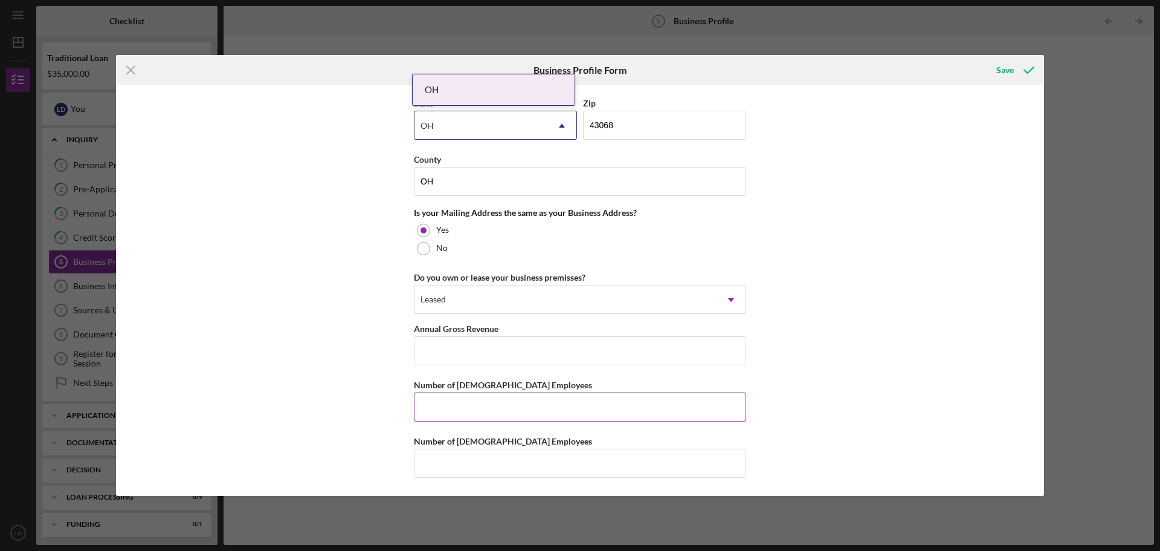
click at [452, 407] on input "Number of [DEMOGRAPHIC_DATA] Employees" at bounding box center [580, 406] width 332 height 29
type input "1"
click at [446, 466] on input "Number of [DEMOGRAPHIC_DATA] Employees" at bounding box center [580, 462] width 332 height 29
type input "2"
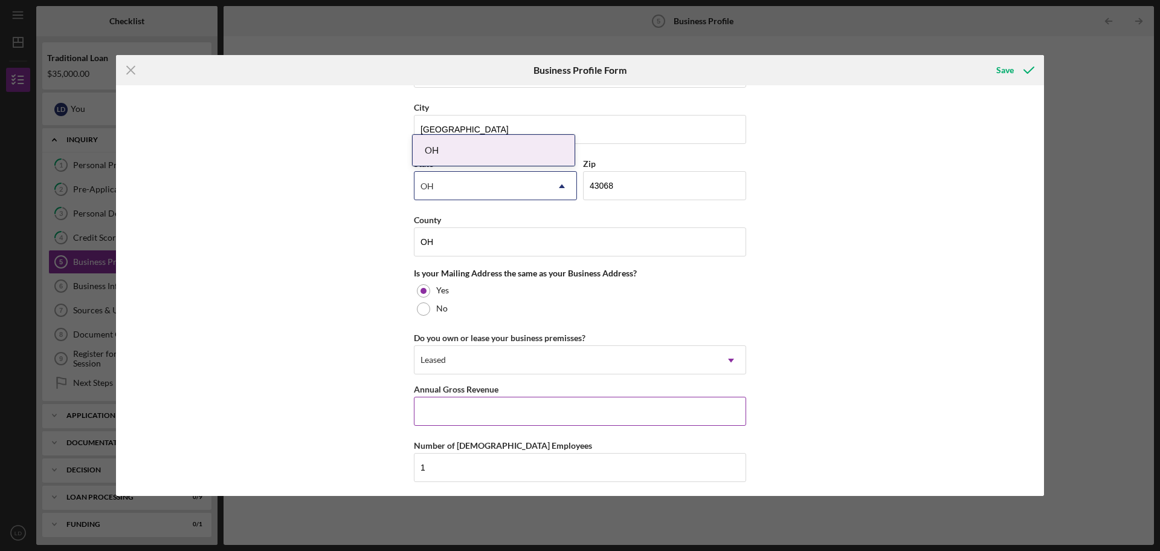
type input "3"
click at [428, 417] on input "Annual Gross Revenue" at bounding box center [580, 410] width 332 height 29
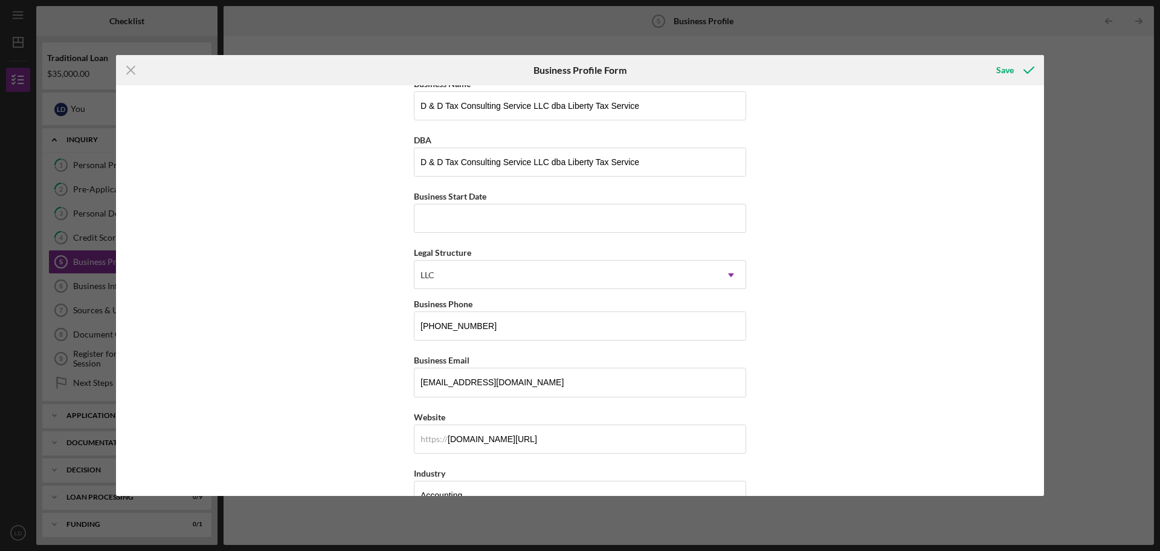
scroll to position [0, 0]
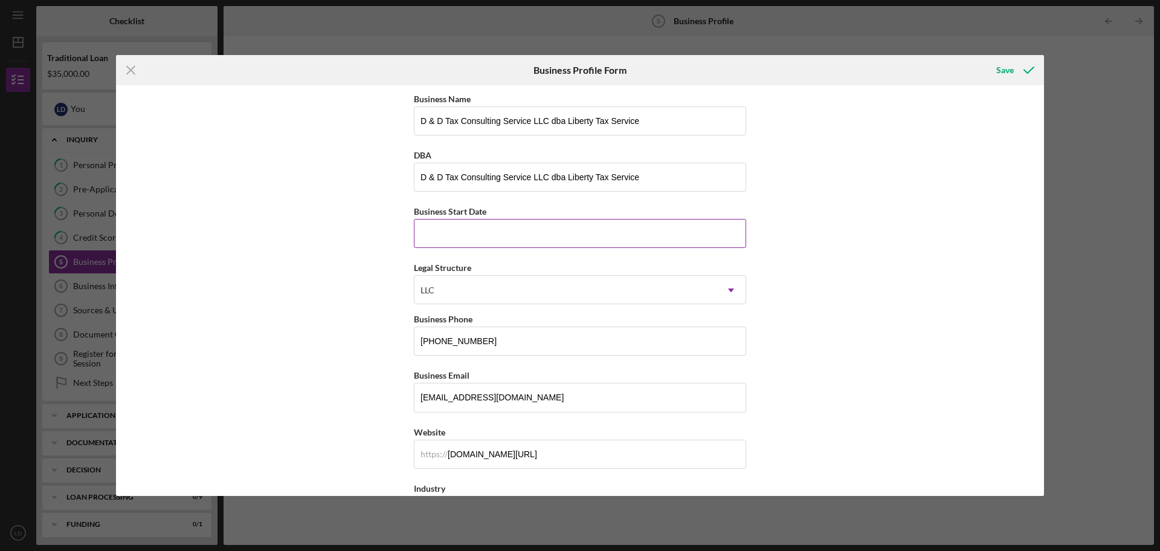
type input "$79,000"
click at [428, 220] on input "Business Start Date" at bounding box center [580, 233] width 332 height 29
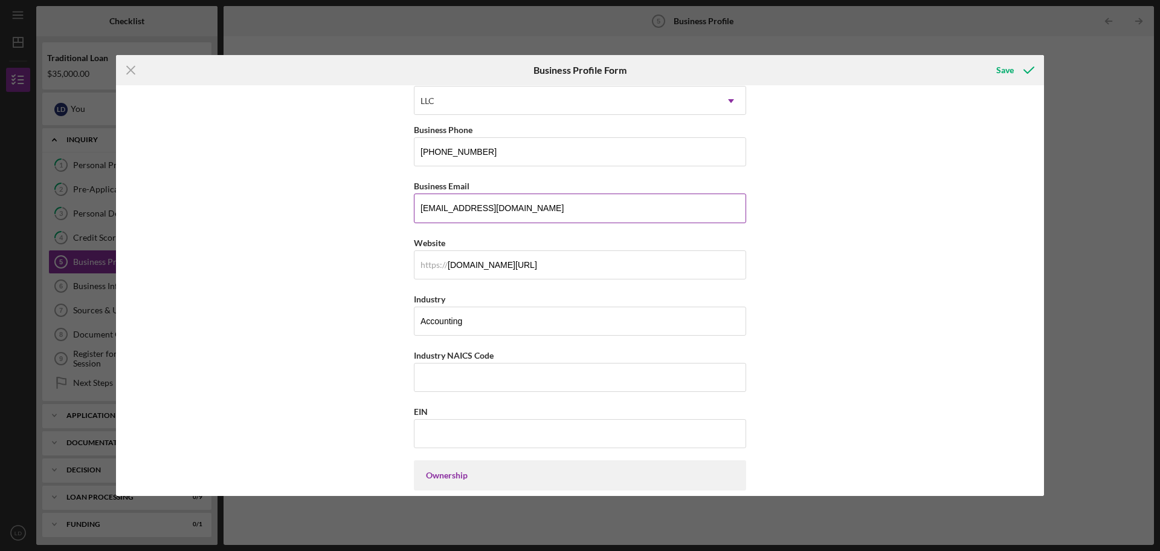
scroll to position [242, 0]
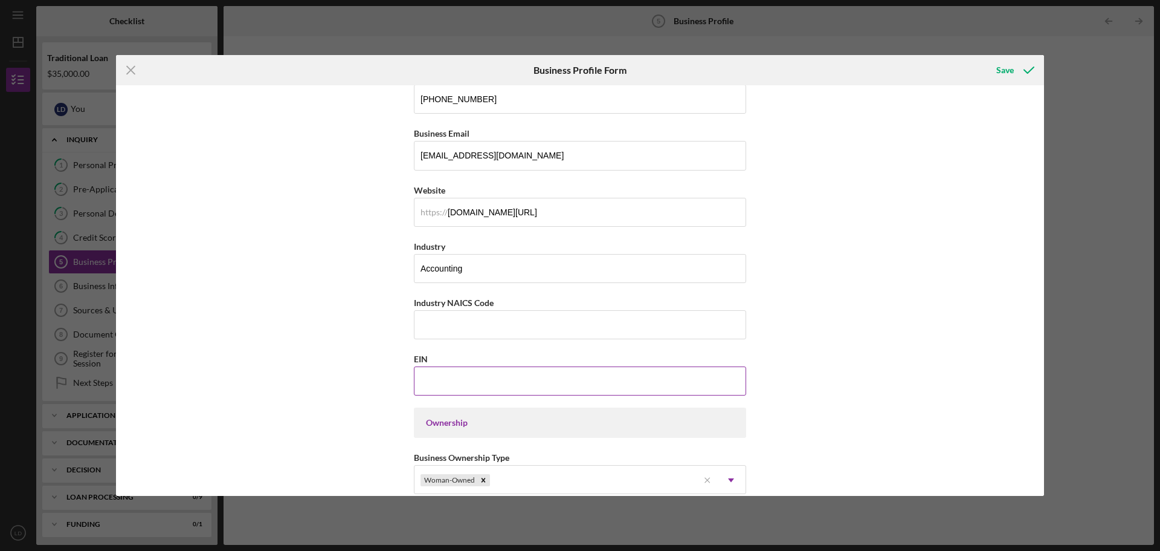
type input "[DATE]"
click at [444, 374] on input "EIN" at bounding box center [580, 380] width 332 height 29
type input "[US_EMPLOYER_IDENTIFICATION_NUMBER]"
click at [439, 322] on input "Industry NAICS Code" at bounding box center [580, 324] width 332 height 29
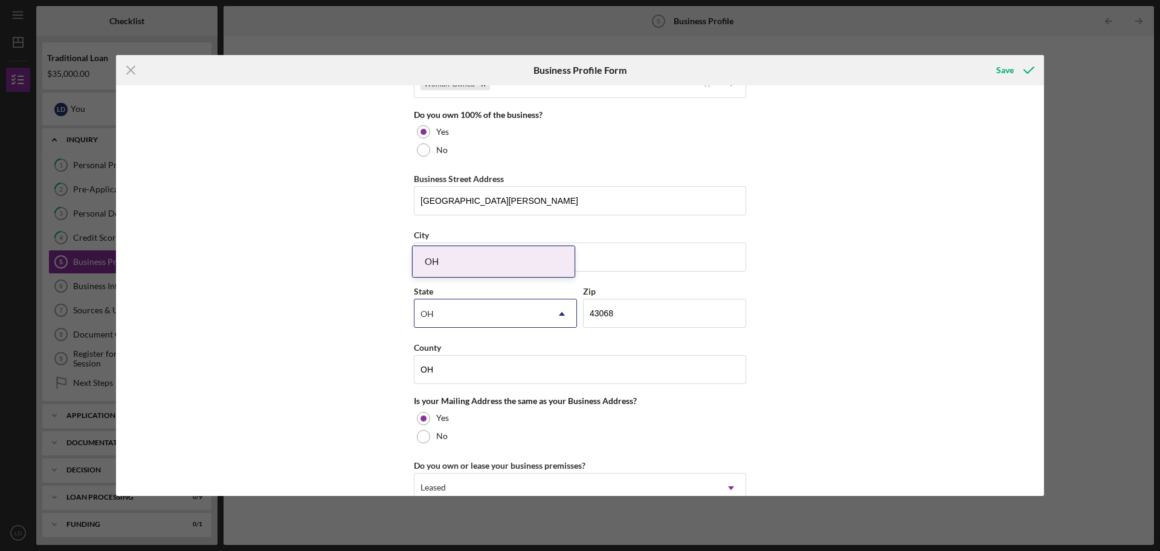
scroll to position [665, 0]
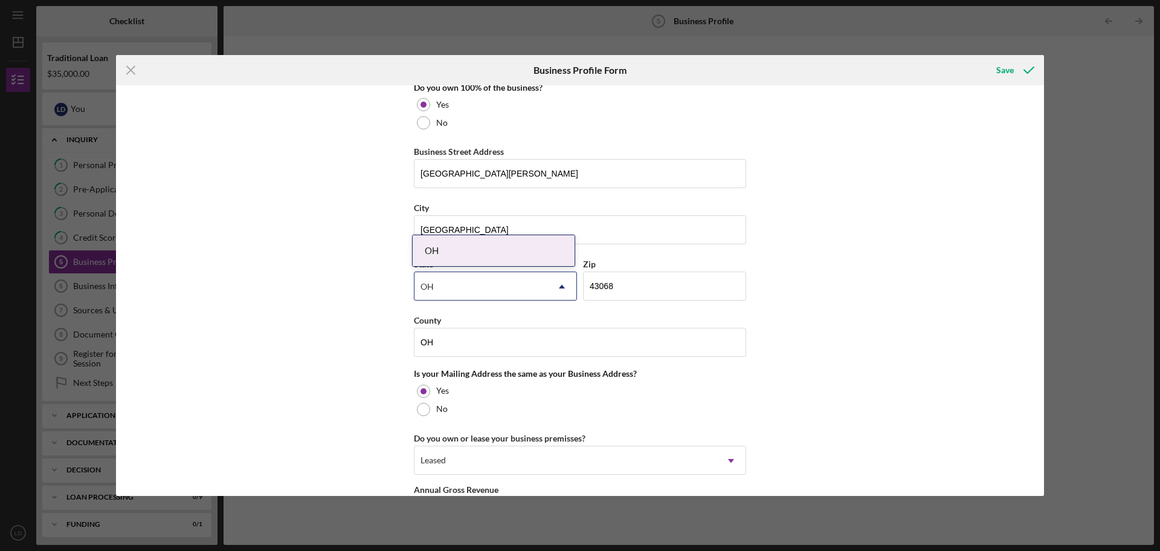
type input "541200"
click at [461, 239] on div "OH" at bounding box center [494, 250] width 162 height 31
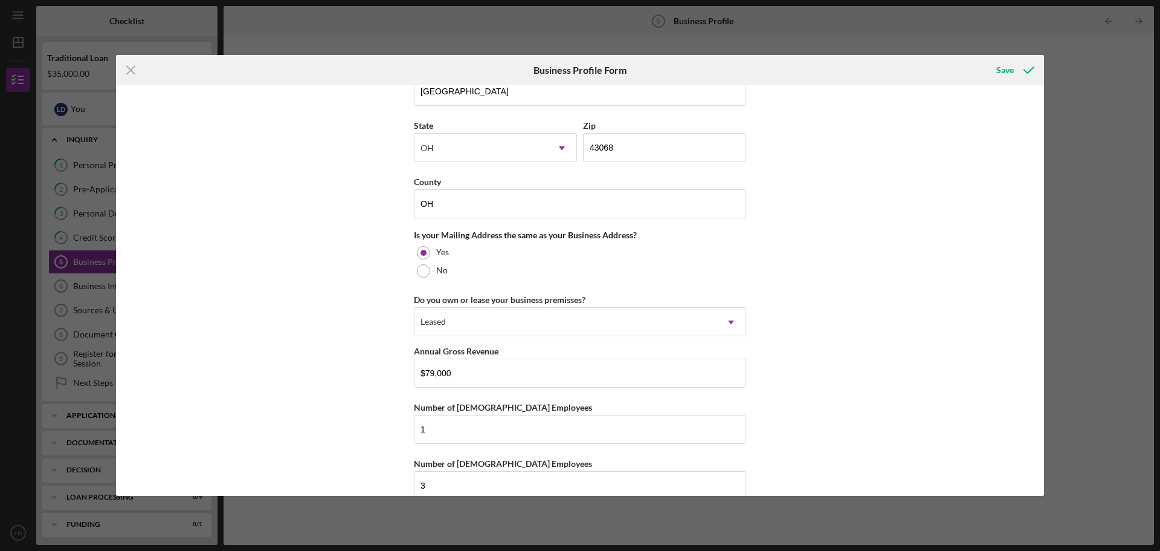
scroll to position [826, 0]
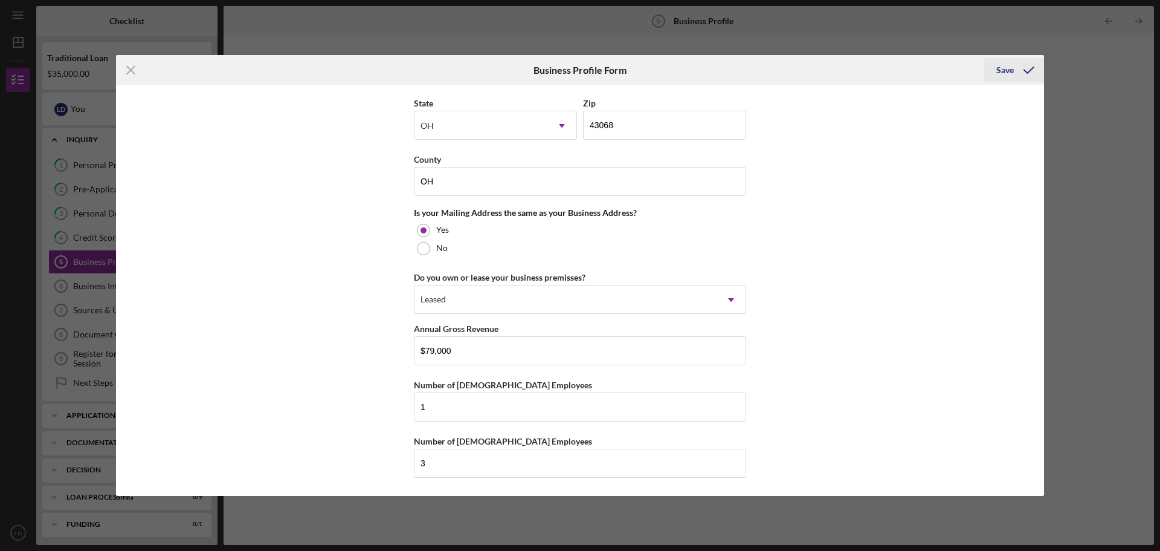
click at [1011, 71] on div "Save" at bounding box center [1006, 70] width 18 height 24
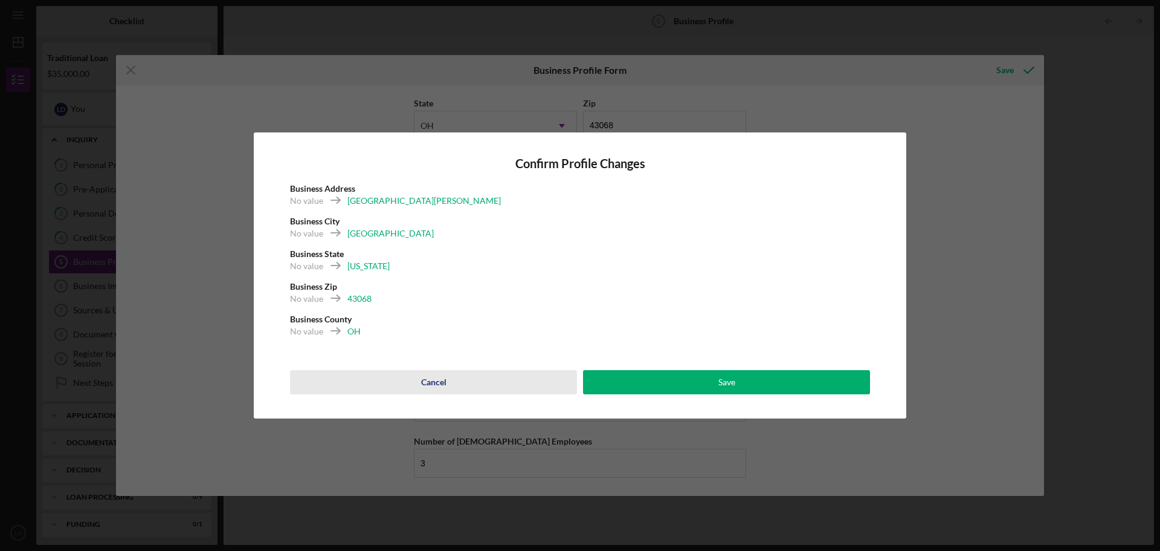
click at [438, 384] on div "Cancel" at bounding box center [433, 382] width 25 height 24
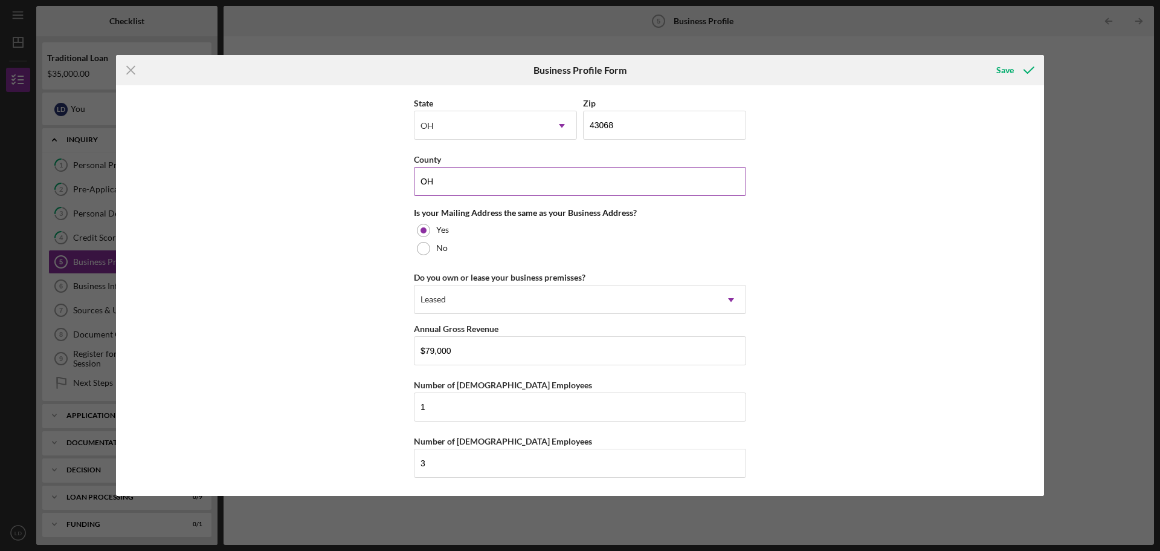
click at [456, 175] on input "OH" at bounding box center [580, 181] width 332 height 29
type input "O"
type input "Franklin"
click at [845, 230] on div "Business Name D & D Tax Consulting Service LLC dba Liberty Tax Service DBA D & …" at bounding box center [580, 290] width 928 height 410
click at [1013, 71] on div "Save" at bounding box center [1006, 70] width 18 height 24
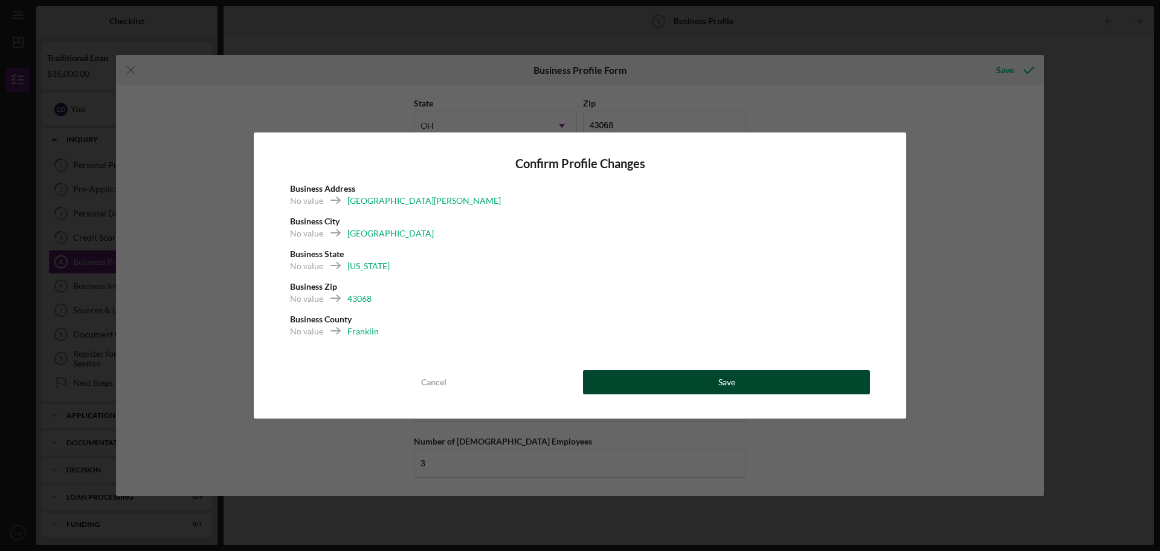
click at [724, 384] on div "Save" at bounding box center [727, 382] width 17 height 24
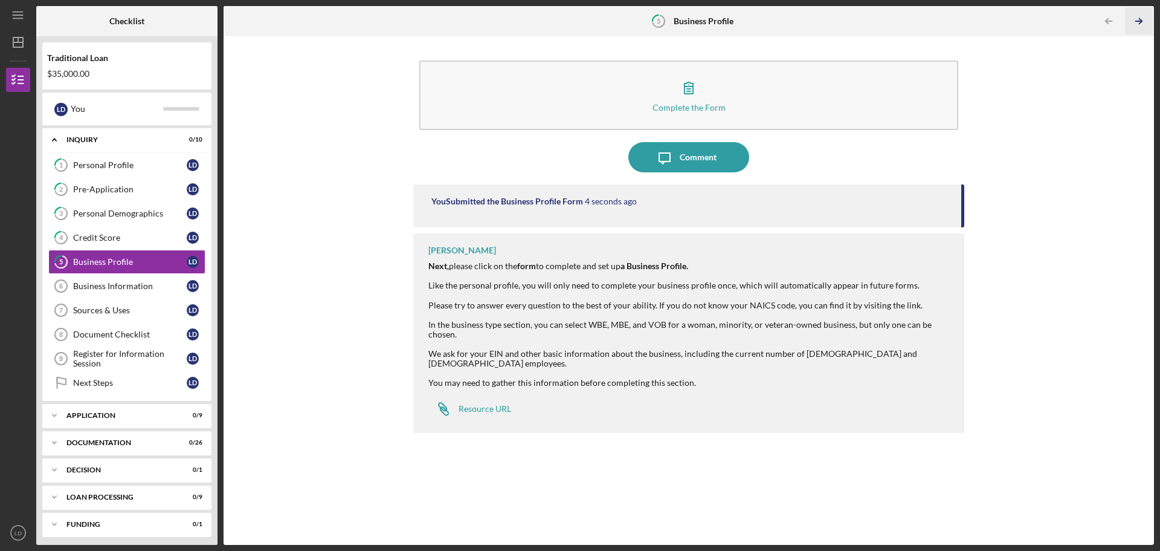
click at [1139, 19] on icon "Icon/Table Pagination Arrow" at bounding box center [1138, 21] width 27 height 27
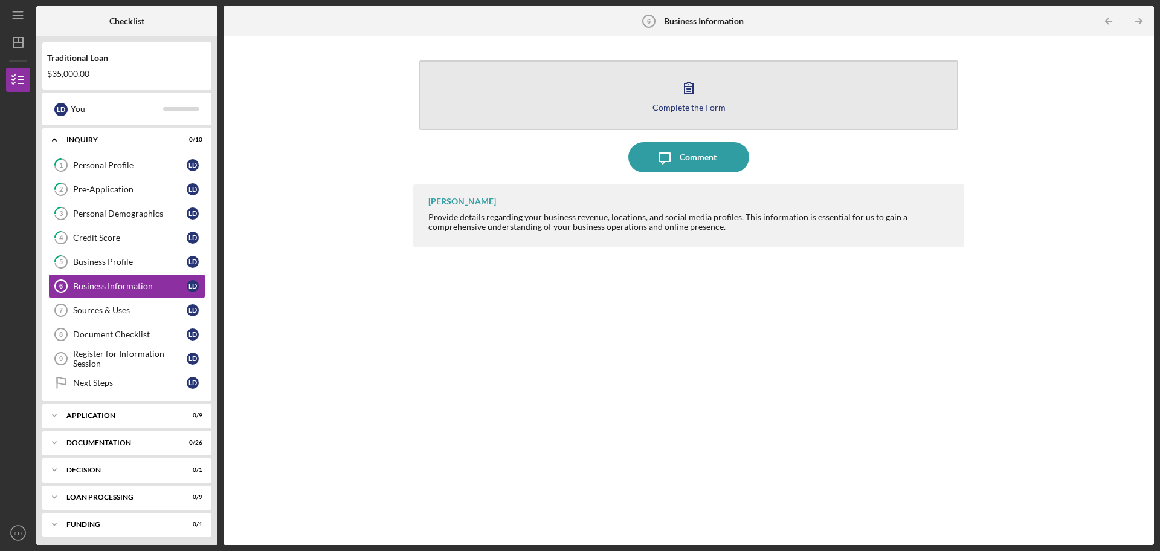
click at [686, 93] on icon "button" at bounding box center [689, 88] width 30 height 30
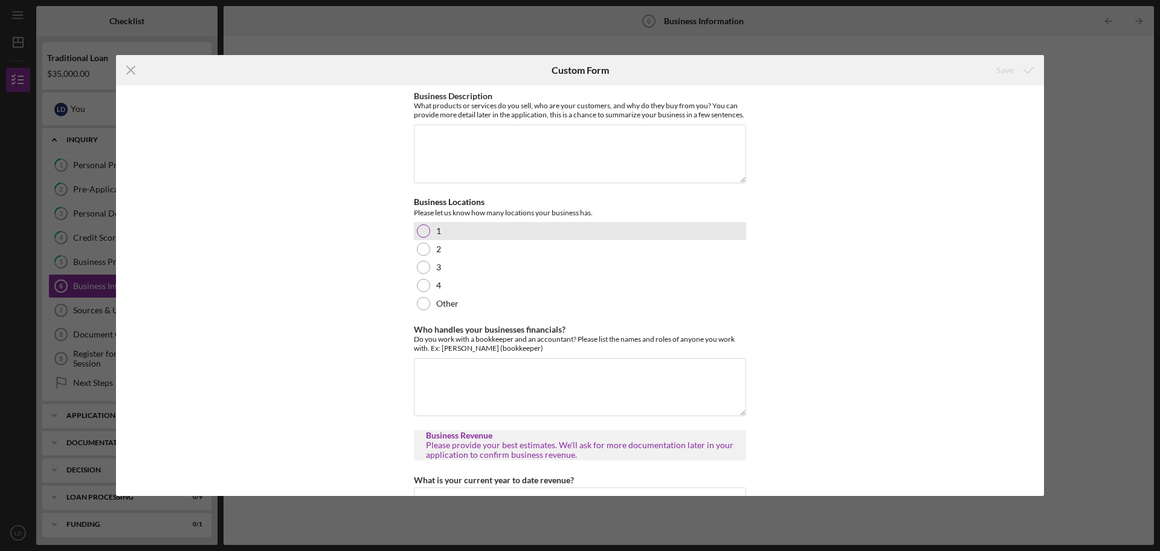
click at [426, 237] on div at bounding box center [423, 230] width 13 height 13
click at [448, 381] on textarea "Who handles your businesses financials?" at bounding box center [580, 387] width 332 height 58
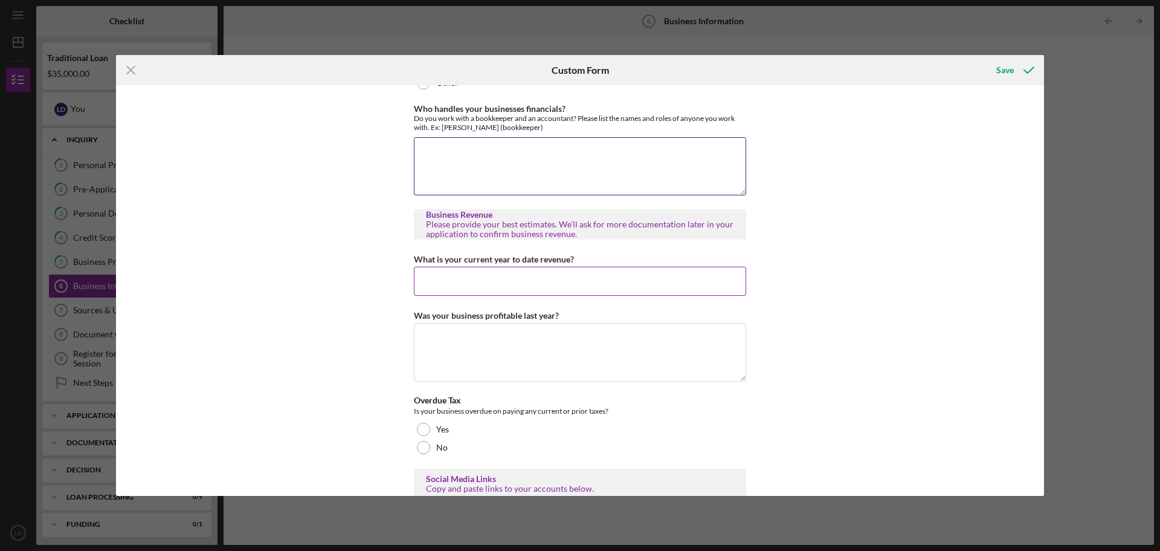
scroll to position [242, 0]
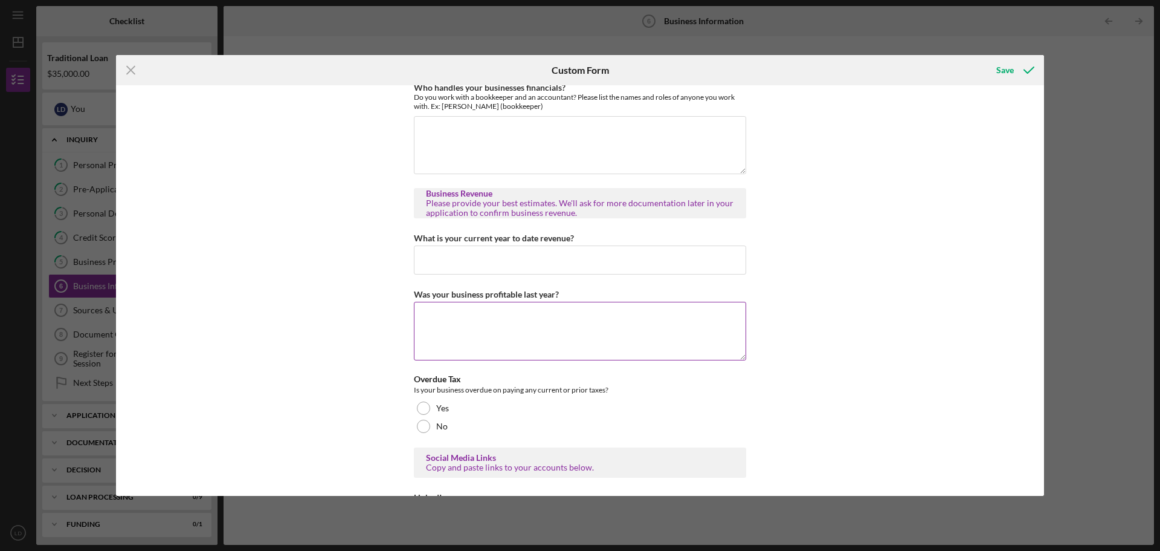
click at [459, 327] on textarea "Was your business profitable last year?" at bounding box center [580, 331] width 332 height 58
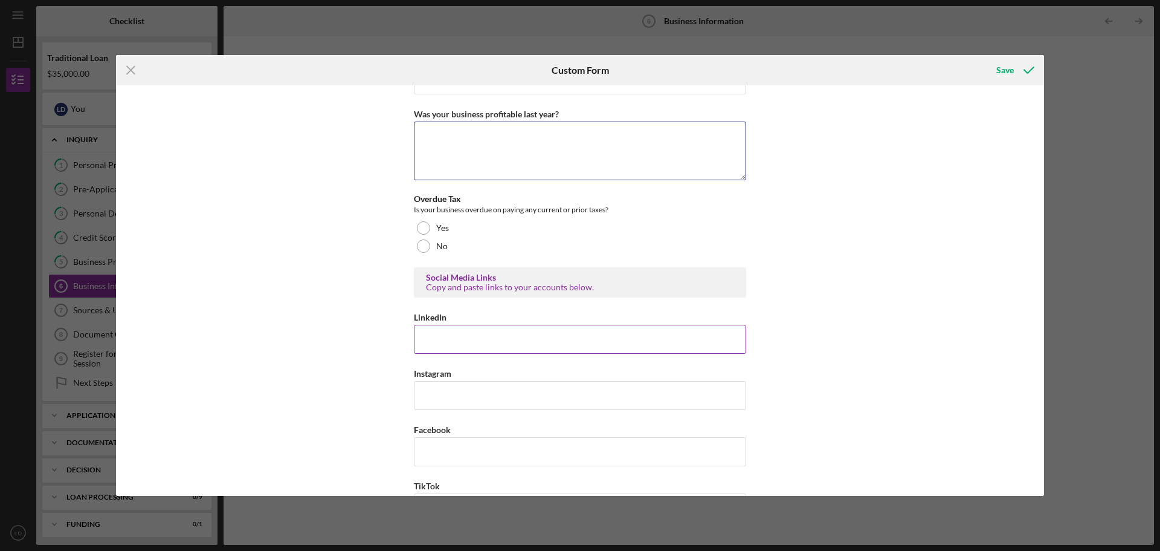
scroll to position [423, 0]
click at [422, 251] on div at bounding box center [423, 244] width 13 height 13
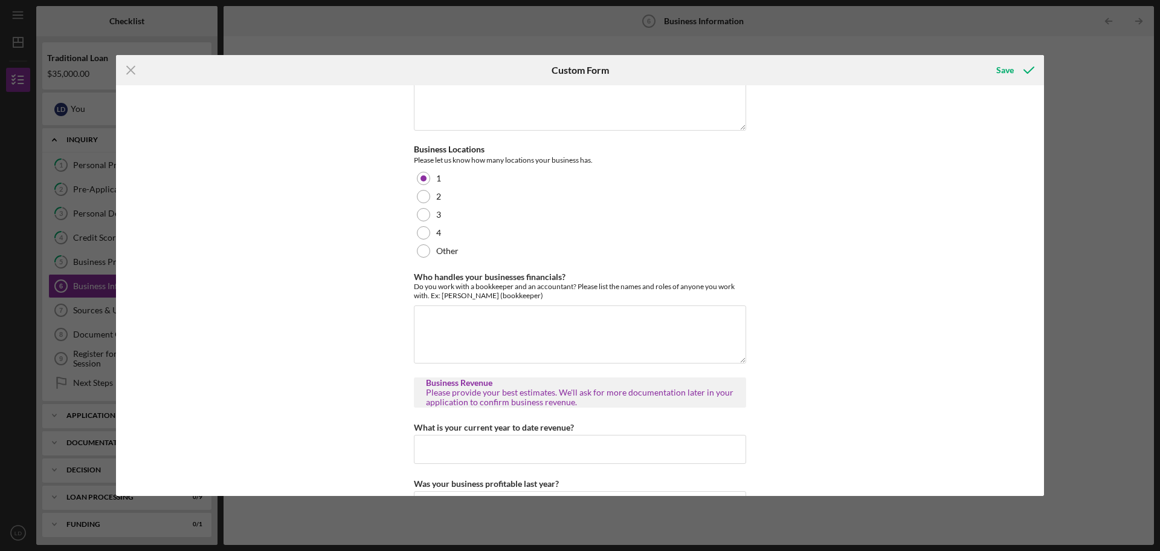
scroll to position [0, 0]
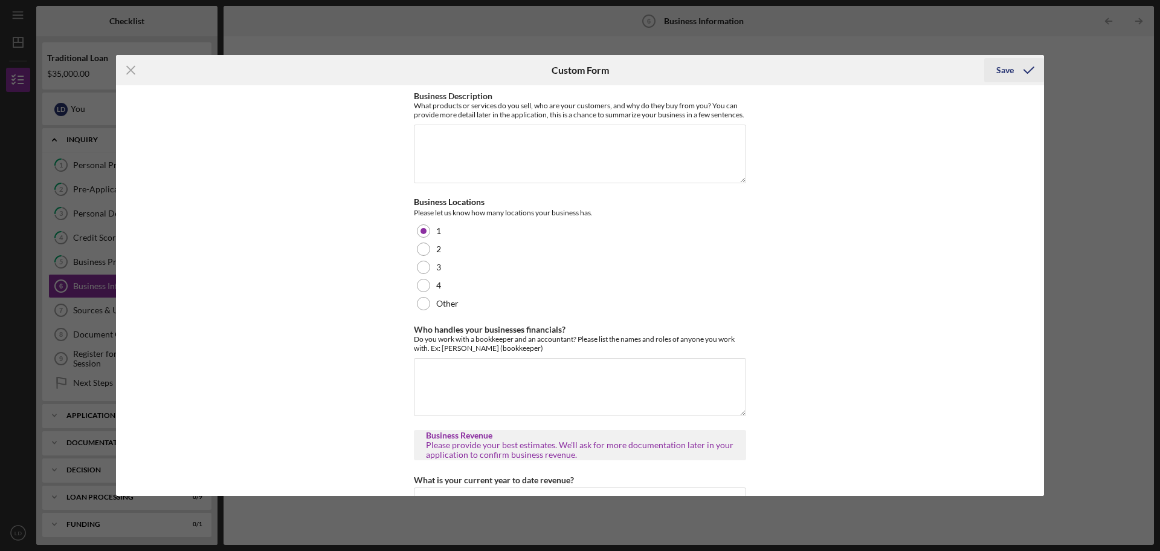
click at [1008, 68] on div "Save" at bounding box center [1006, 70] width 18 height 24
